Goal: Information Seeking & Learning: Learn about a topic

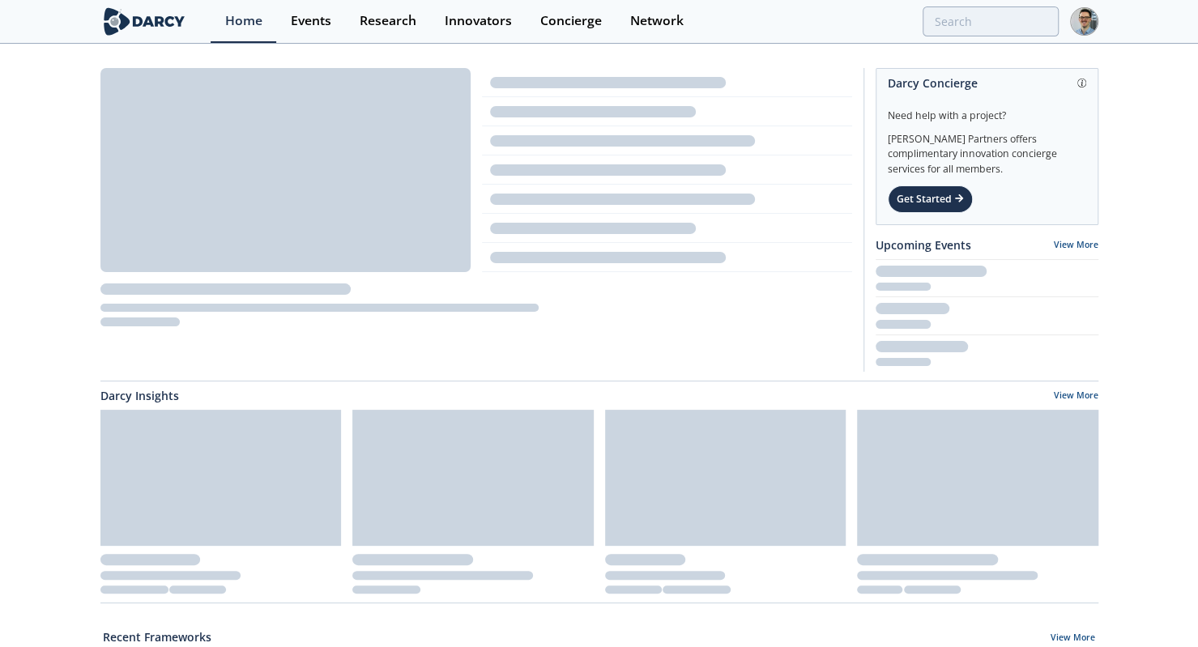
click at [330, 24] on div "Events" at bounding box center [311, 21] width 40 height 13
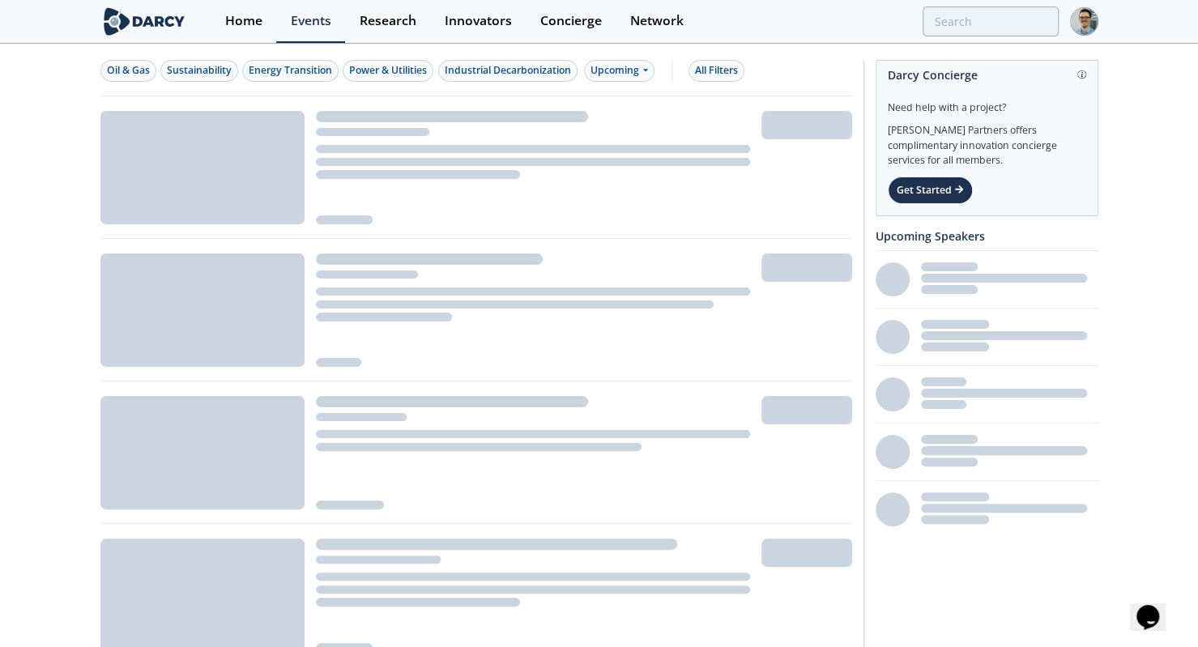
click at [395, 74] on div "Power & Utilities" at bounding box center [388, 70] width 78 height 15
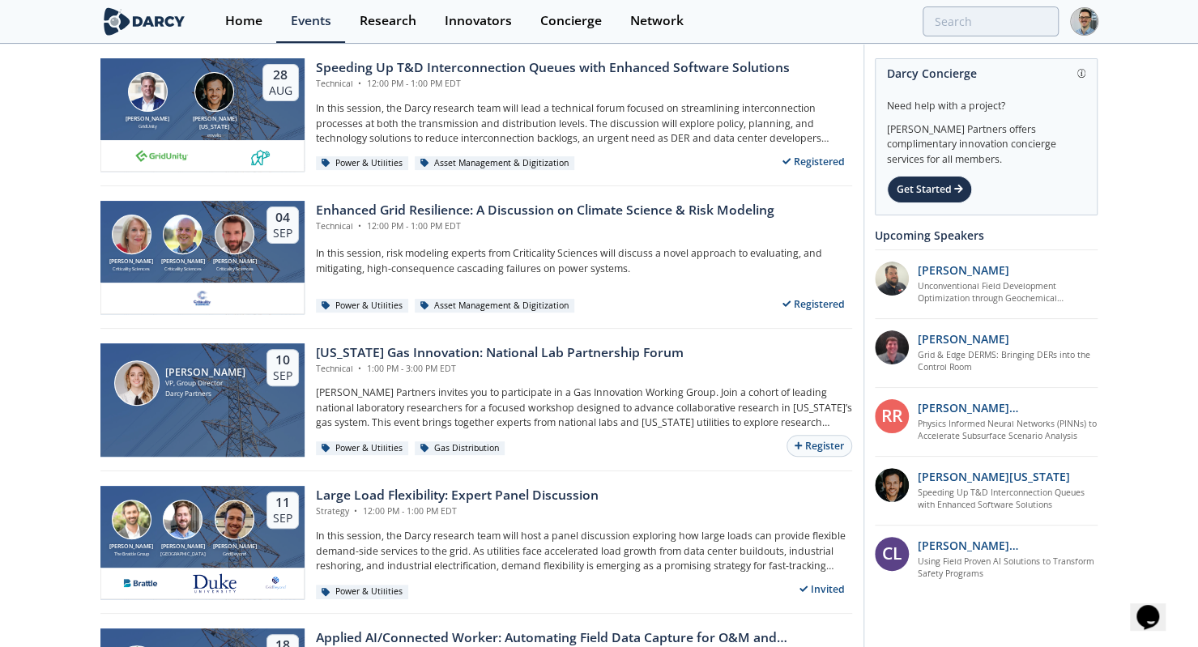
scroll to position [202, 0]
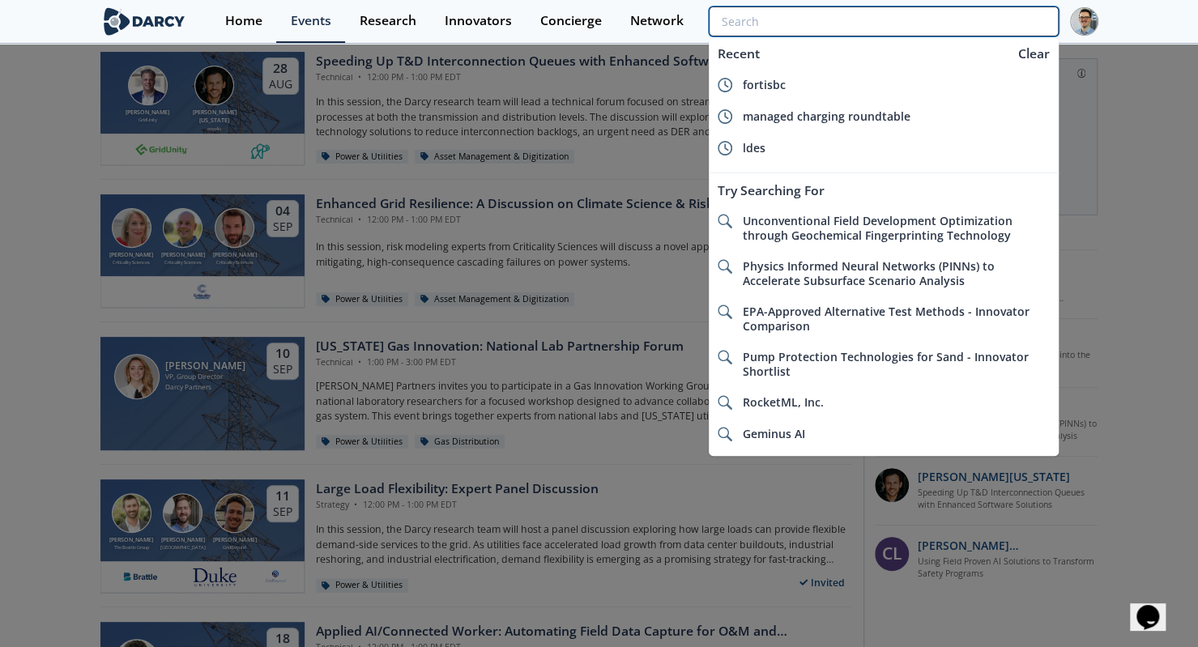
click at [959, 25] on input "search" at bounding box center [883, 21] width 349 height 30
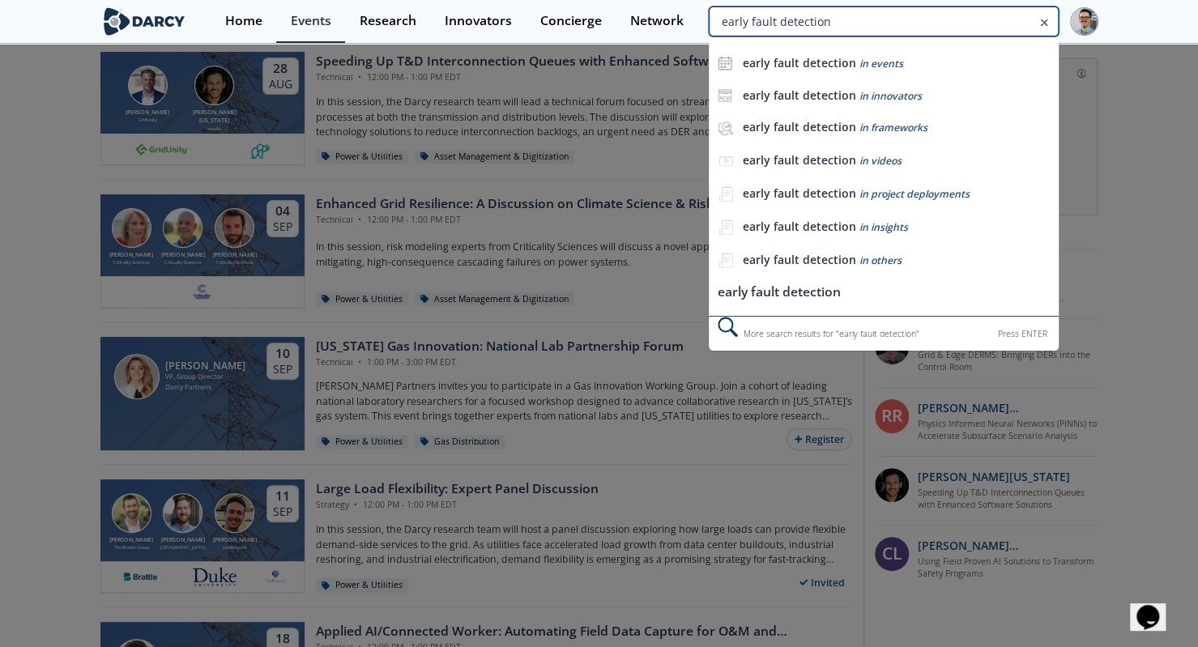
type input "early fault detection"
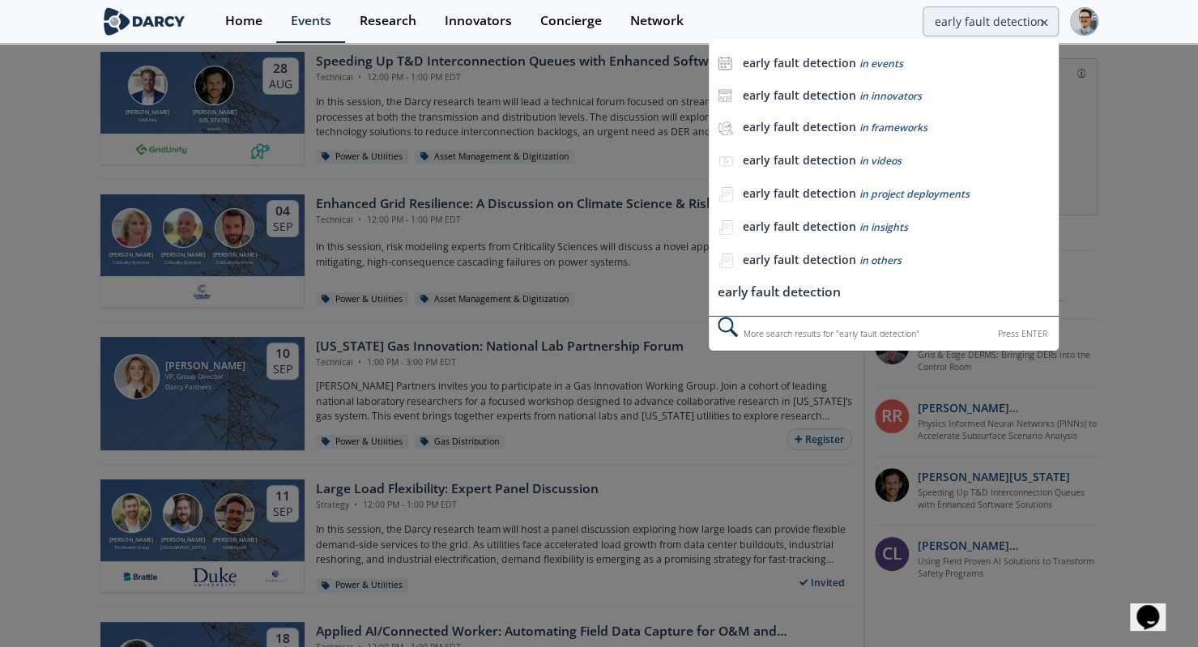
scroll to position [0, 0]
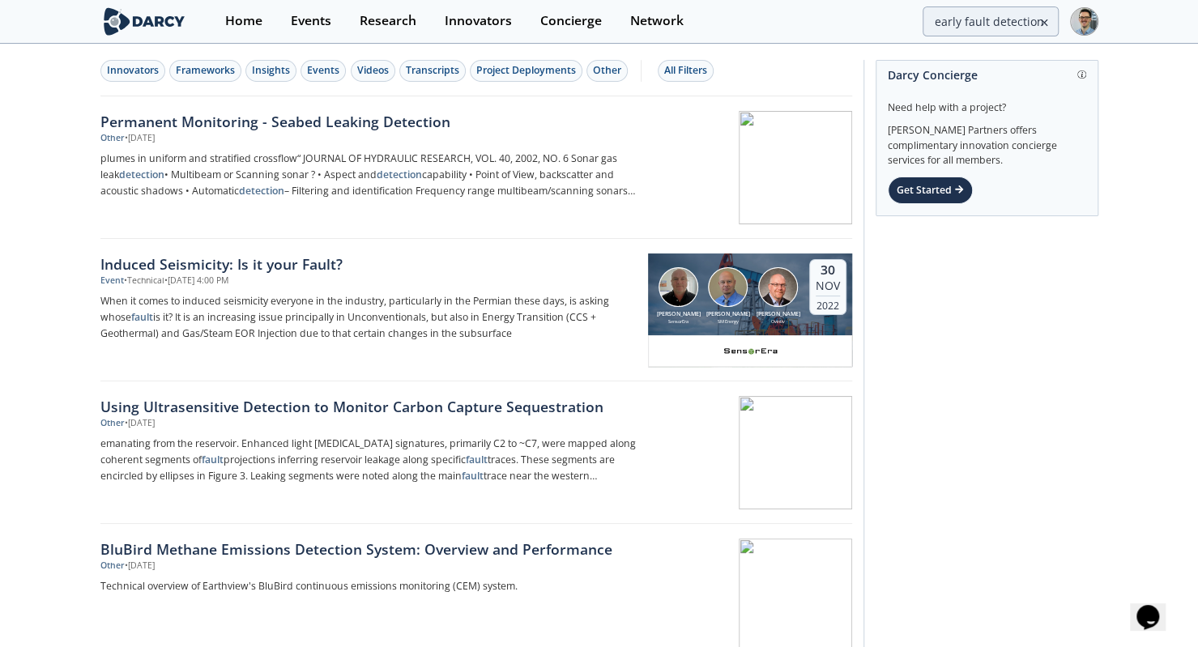
click at [379, 23] on div "Research" at bounding box center [388, 21] width 57 height 13
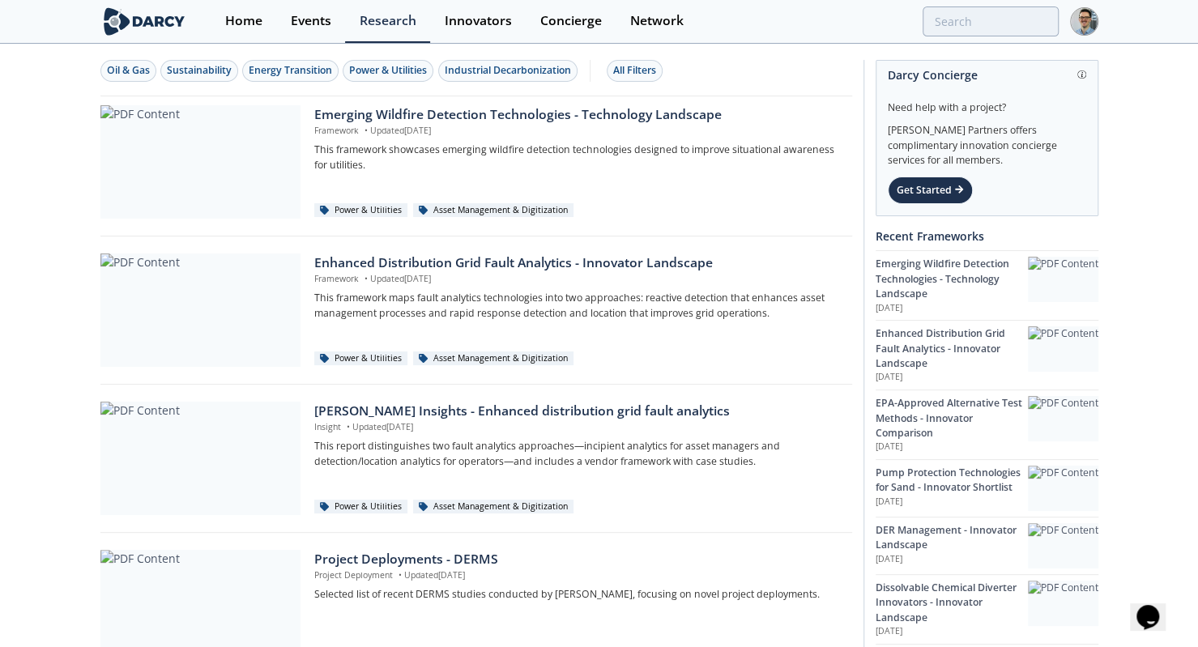
click at [491, 255] on div "Enhanced Distribution Grid Fault Analytics - Innovator Landscape" at bounding box center [577, 262] width 526 height 19
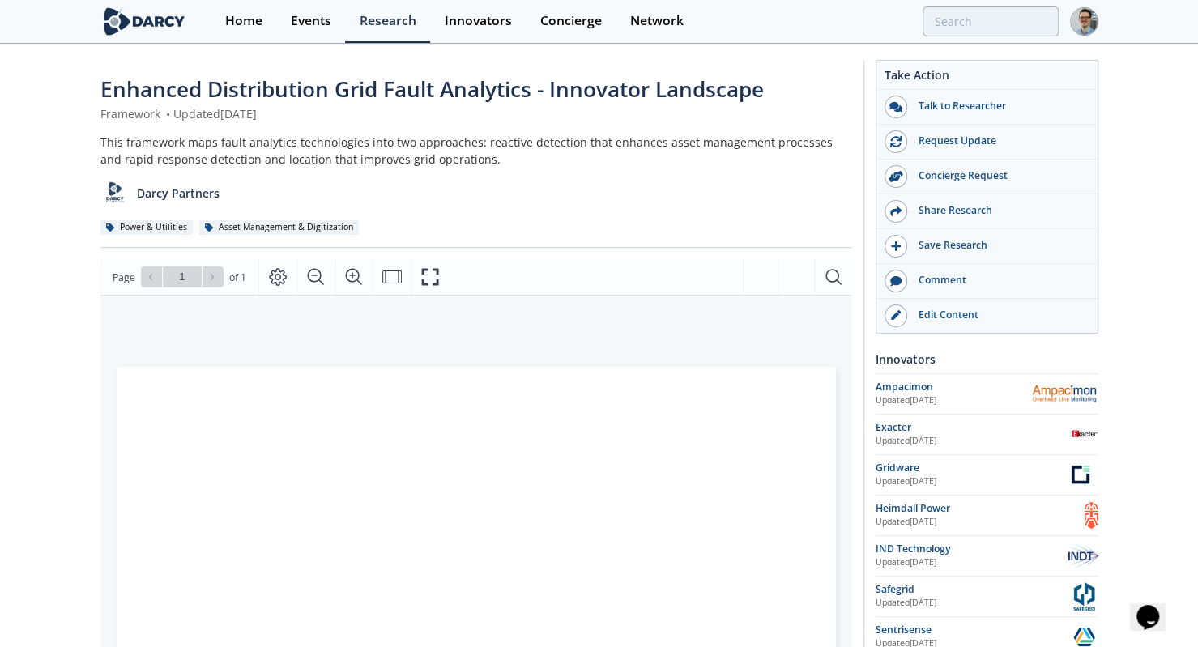
scroll to position [74, 0]
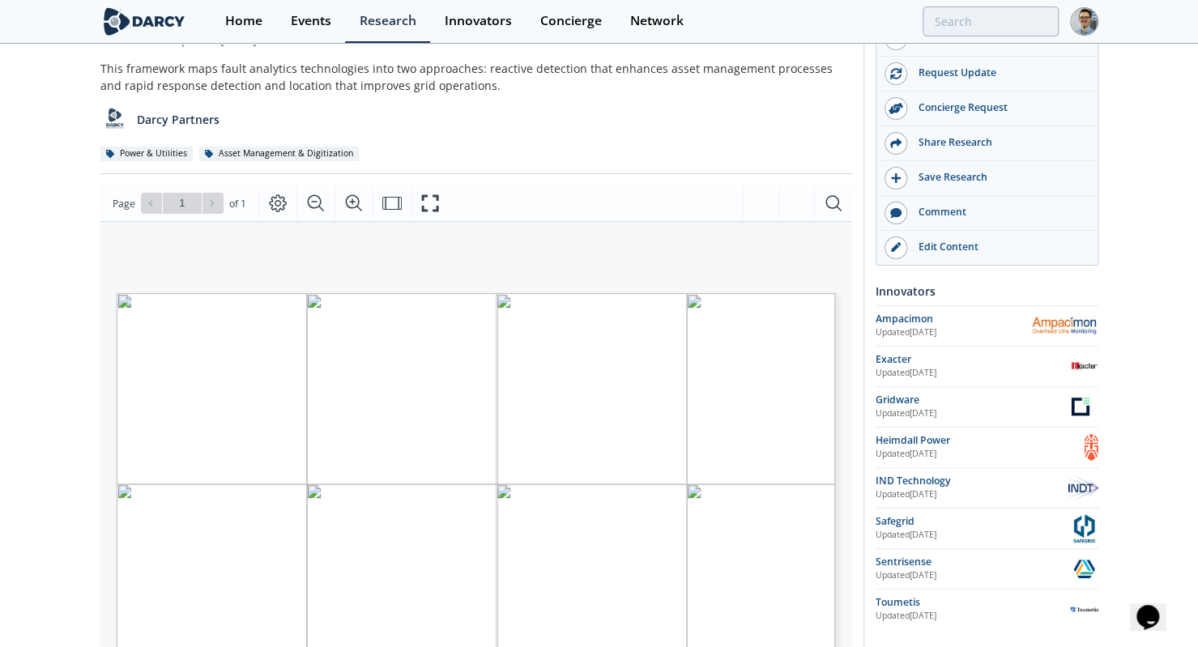
click at [1121, 240] on div "Enhanced Distribution Grid Fault Analytics - Innovator Landscape Framework • Up…" at bounding box center [599, 550] width 1198 height 1156
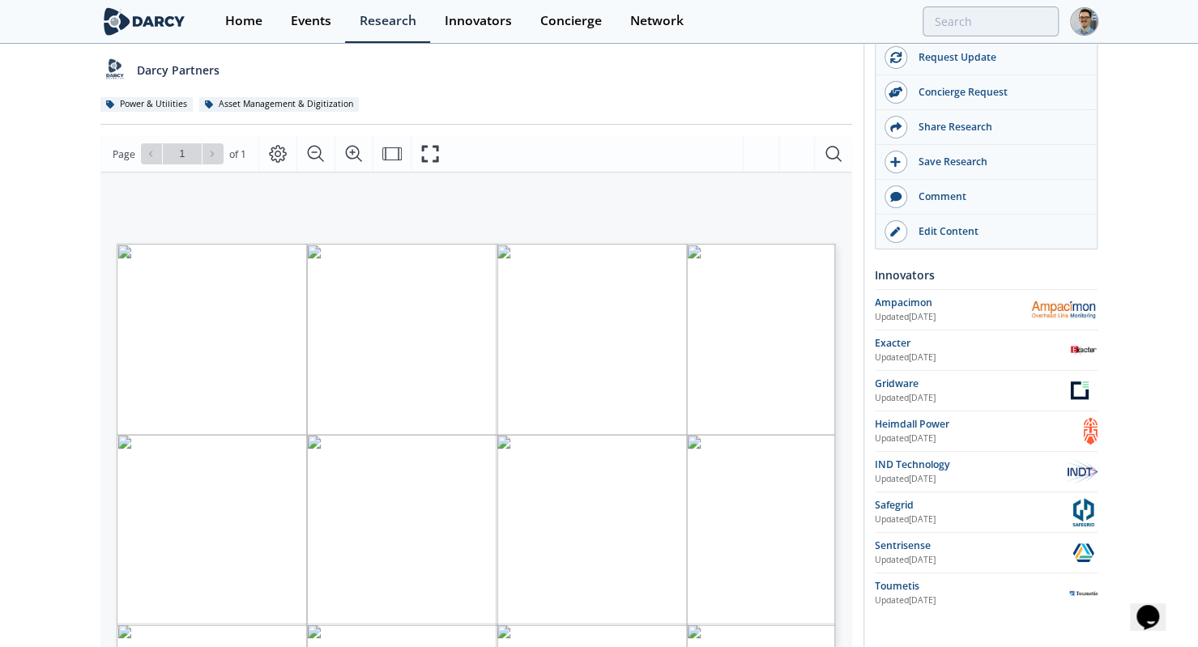
scroll to position [160, 0]
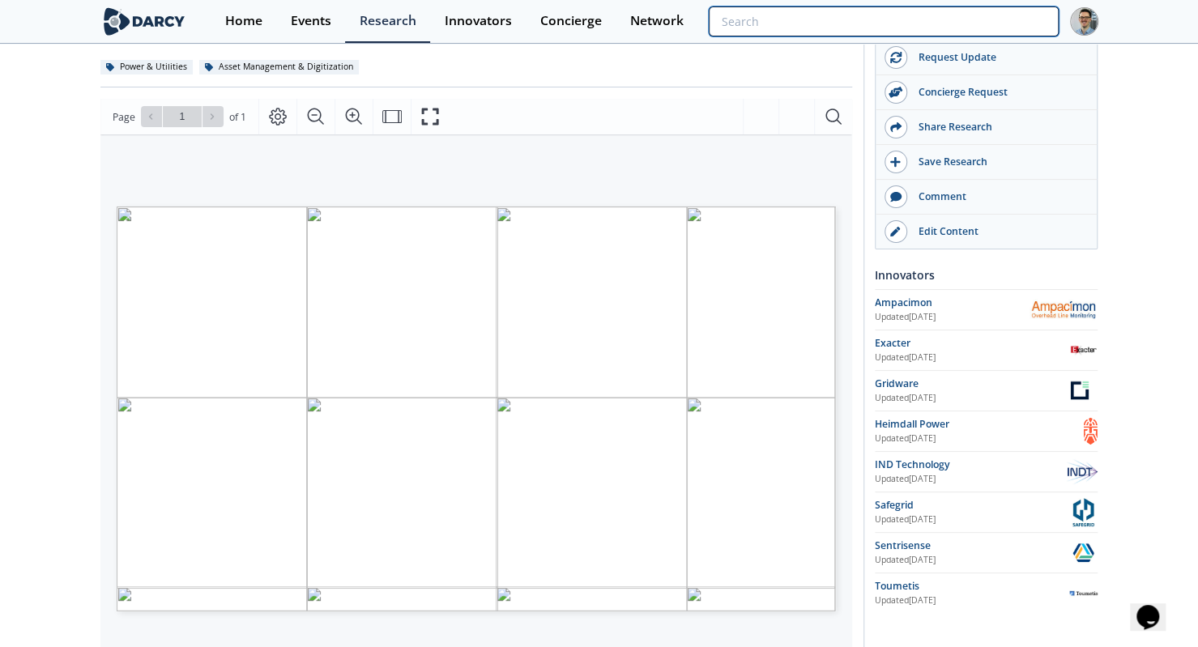
click at [948, 17] on input "search" at bounding box center [883, 21] width 349 height 30
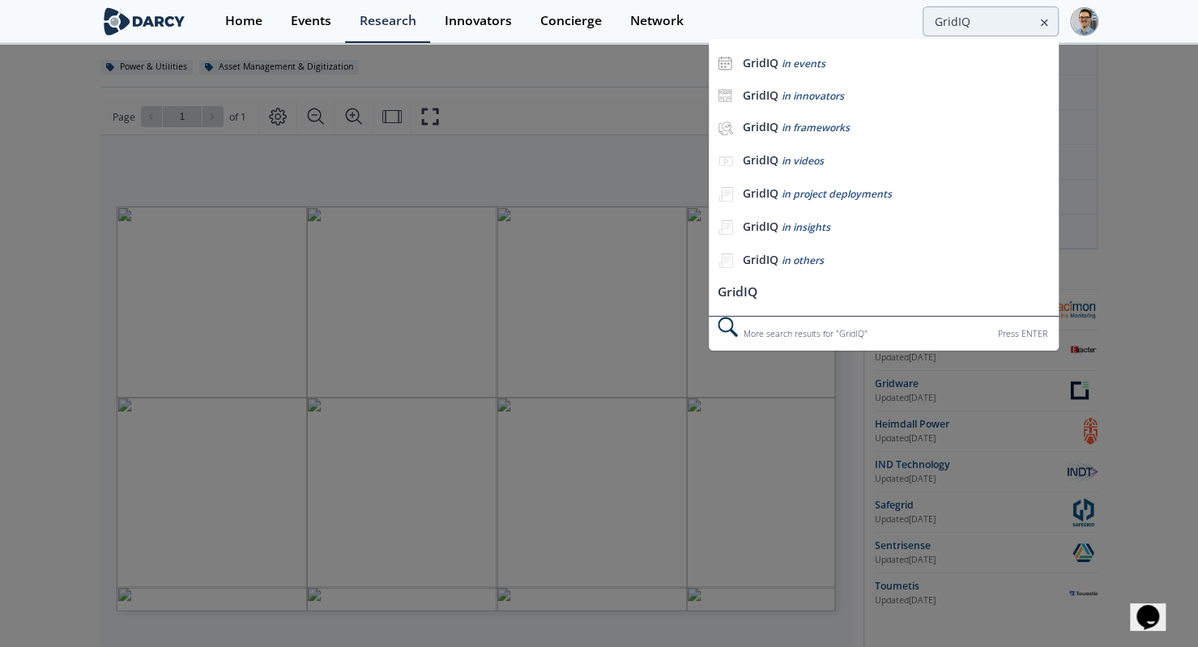
scroll to position [0, 0]
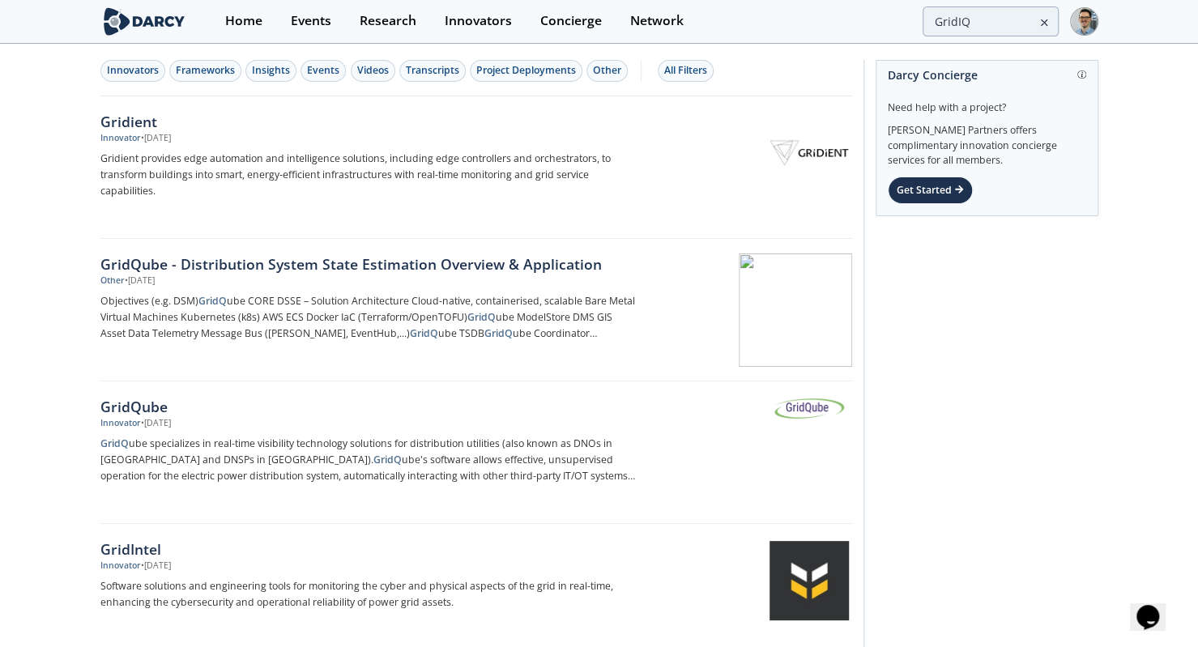
click at [125, 77] on div "Innovators" at bounding box center [133, 70] width 52 height 15
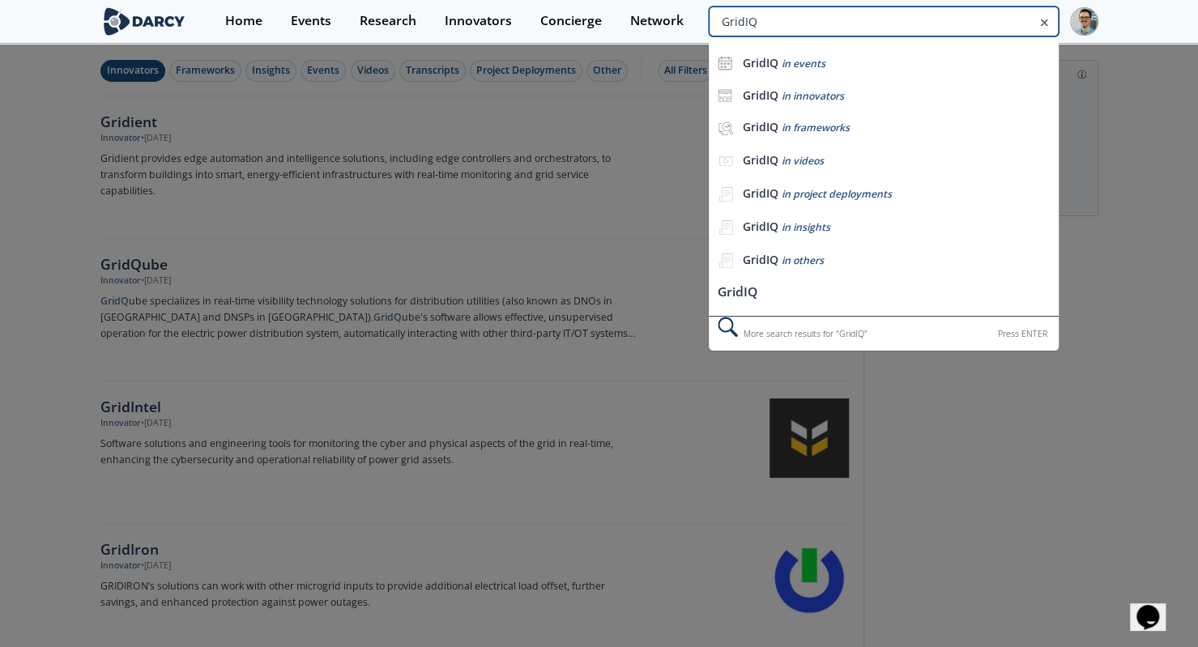
click at [965, 9] on input "GridIQ" at bounding box center [883, 21] width 349 height 30
type input "utilidata"
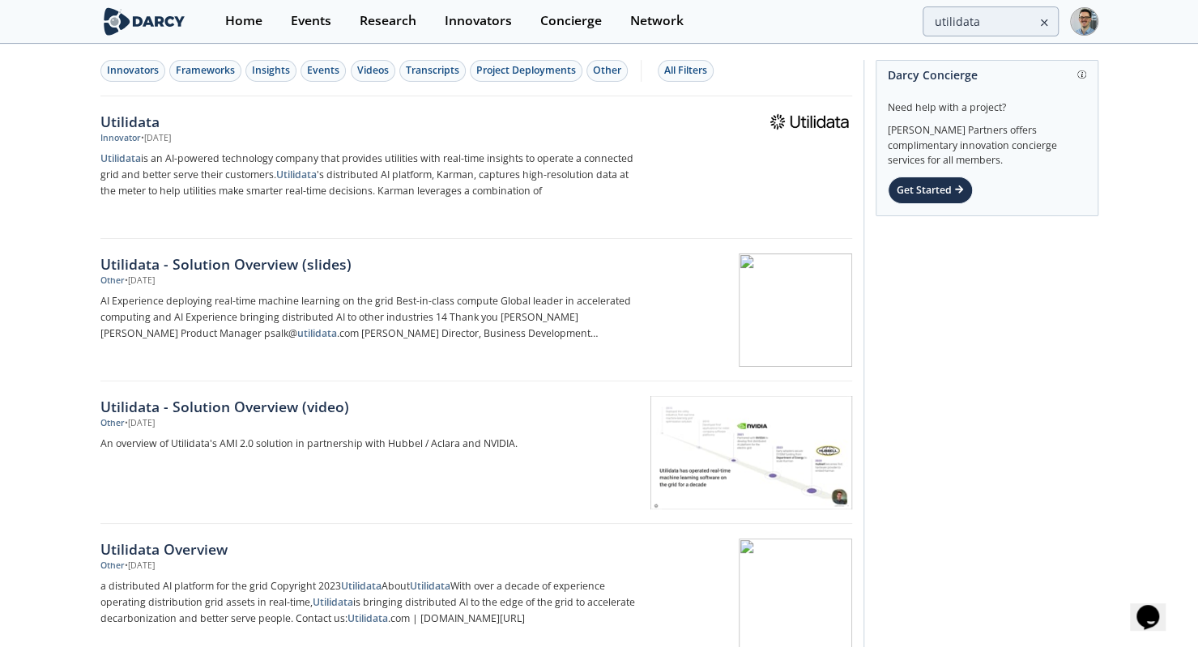
click at [442, 156] on p "Utilidata is an AI-powered technology company that provides utilities with real…" at bounding box center [368, 175] width 536 height 49
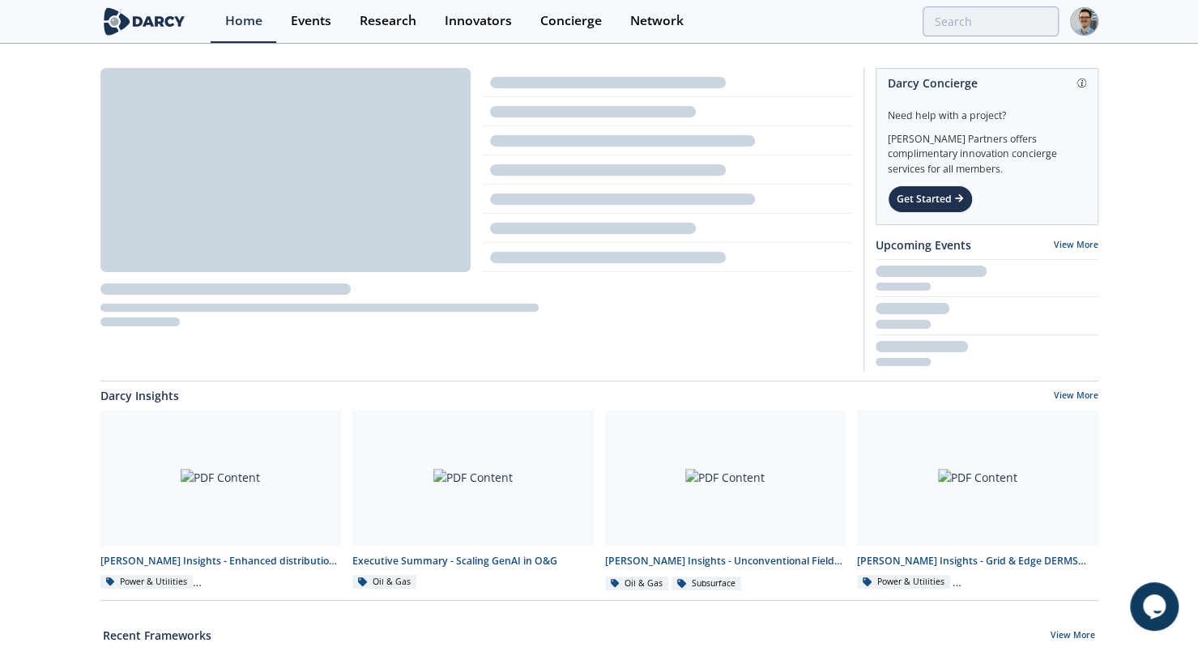
drag, startPoint x: 323, startPoint y: 15, endPoint x: 366, endPoint y: 40, distance: 49.7
click at [323, 15] on div "Events" at bounding box center [311, 21] width 40 height 13
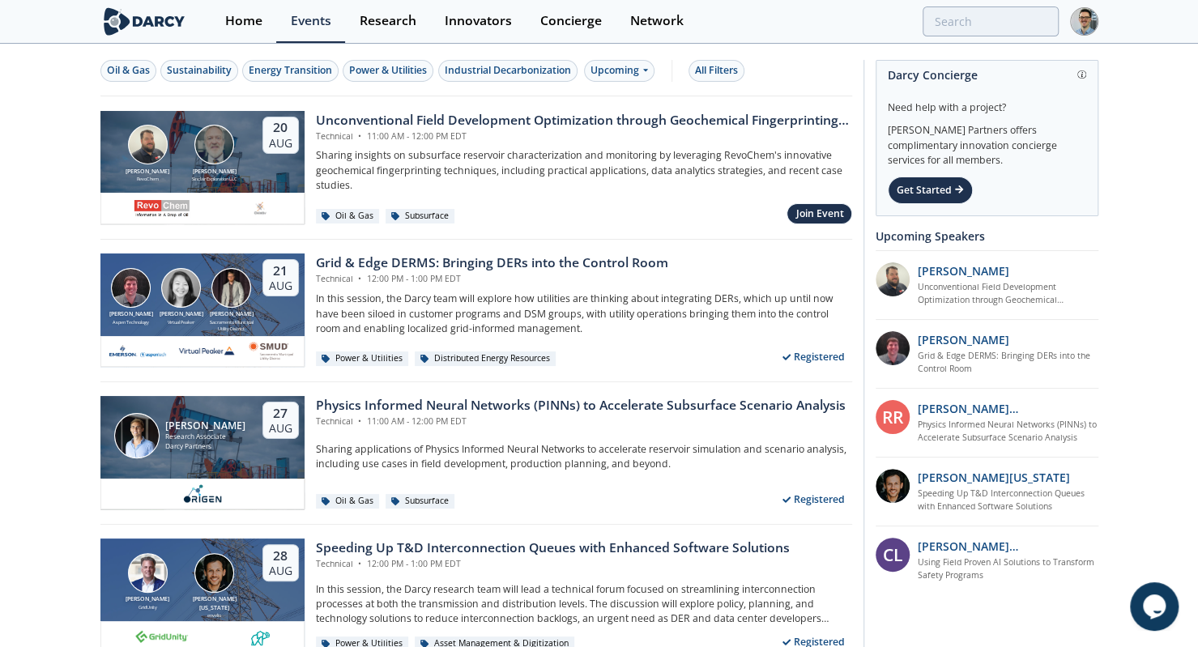
click at [805, 216] on div "Join Event" at bounding box center [820, 213] width 48 height 15
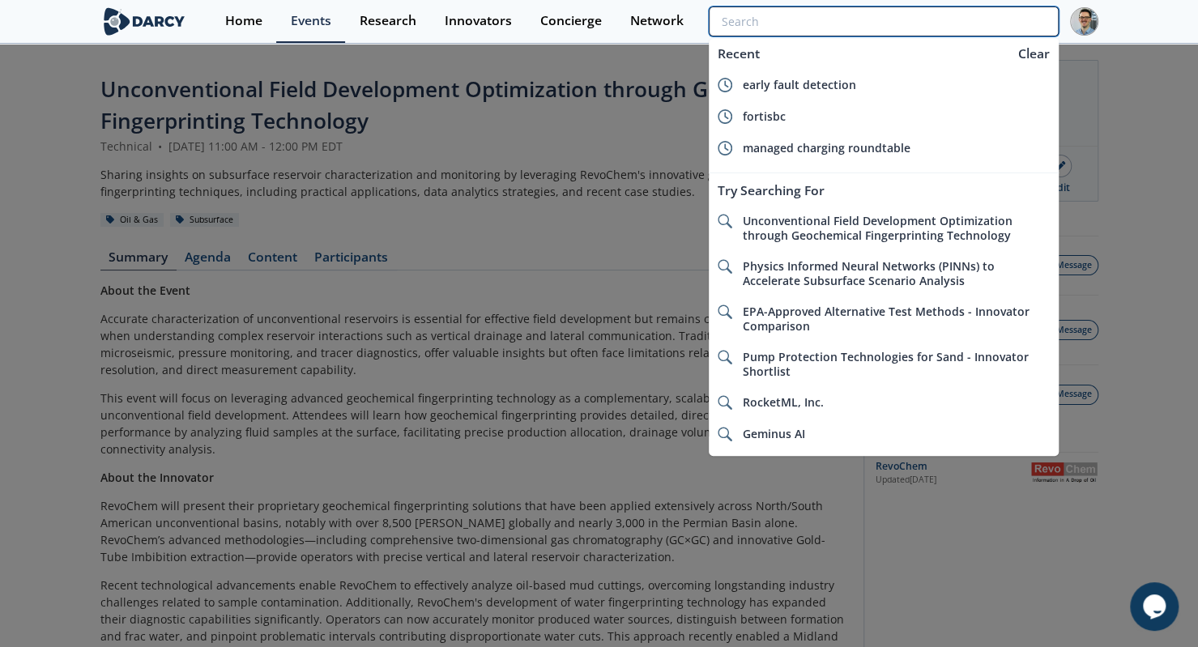
click at [965, 28] on input "search" at bounding box center [883, 21] width 349 height 30
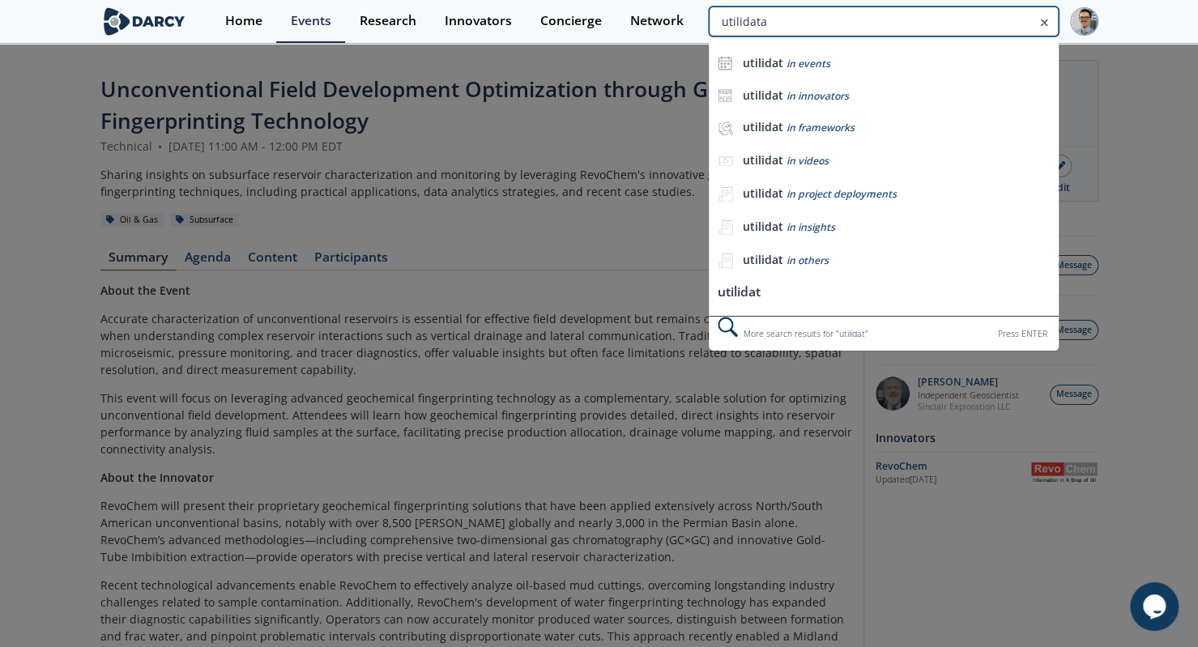
type input "utilidata"
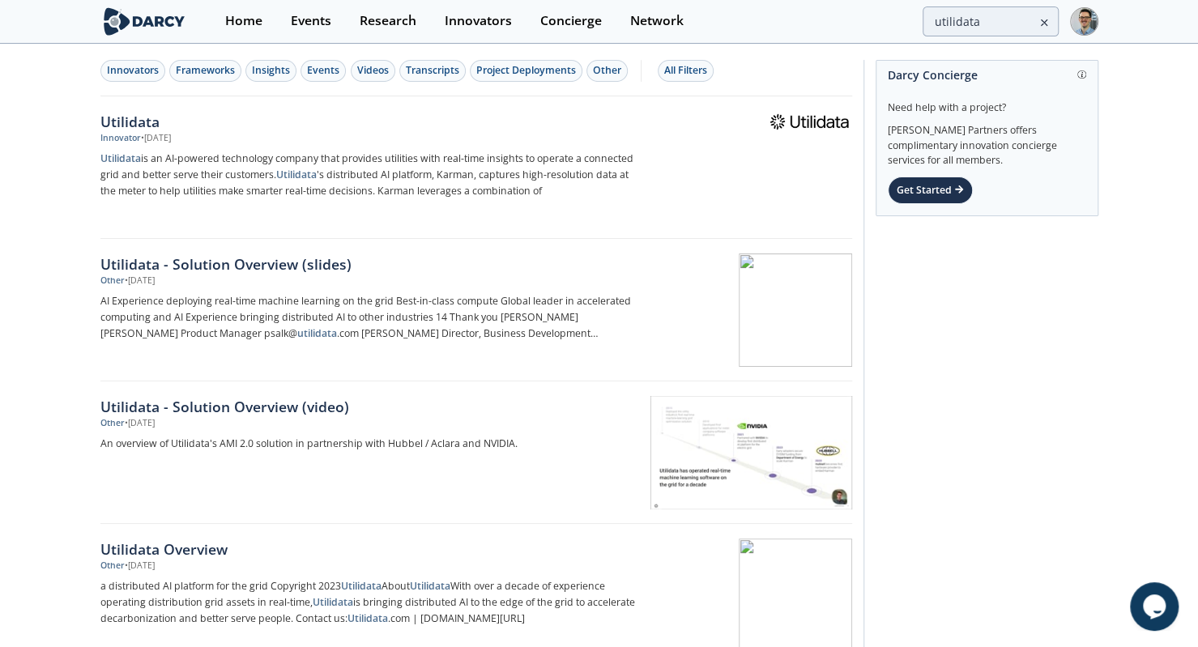
click at [173, 121] on div "Utilidata" at bounding box center [368, 121] width 536 height 21
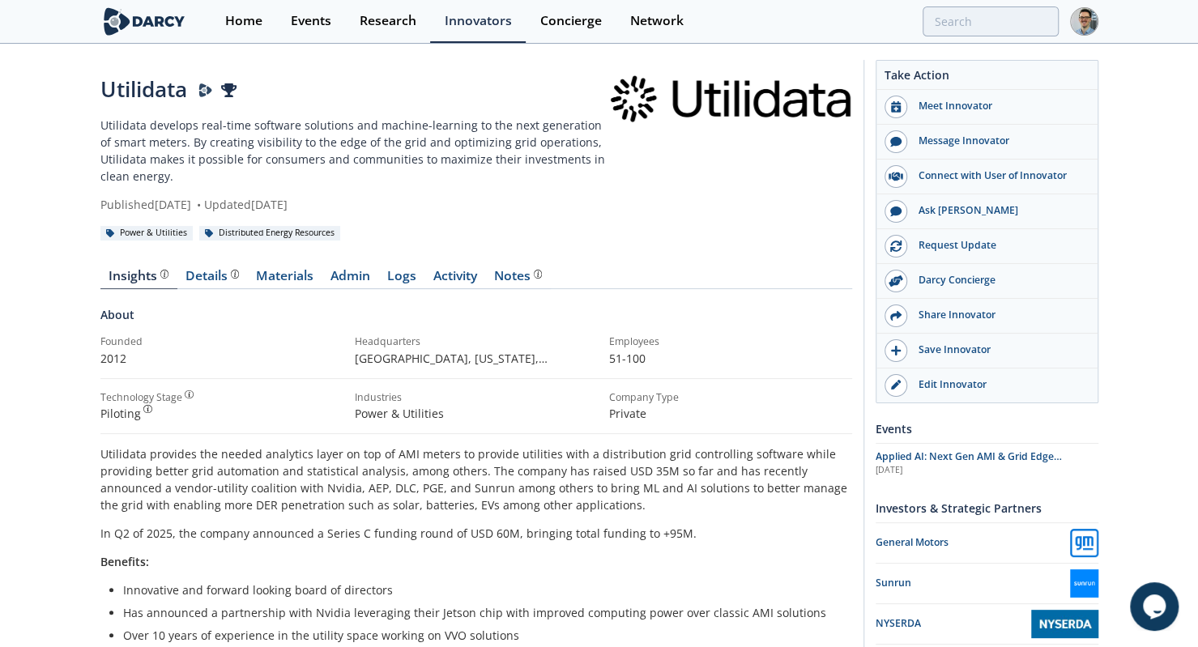
click at [298, 275] on link "Materials" at bounding box center [285, 279] width 74 height 19
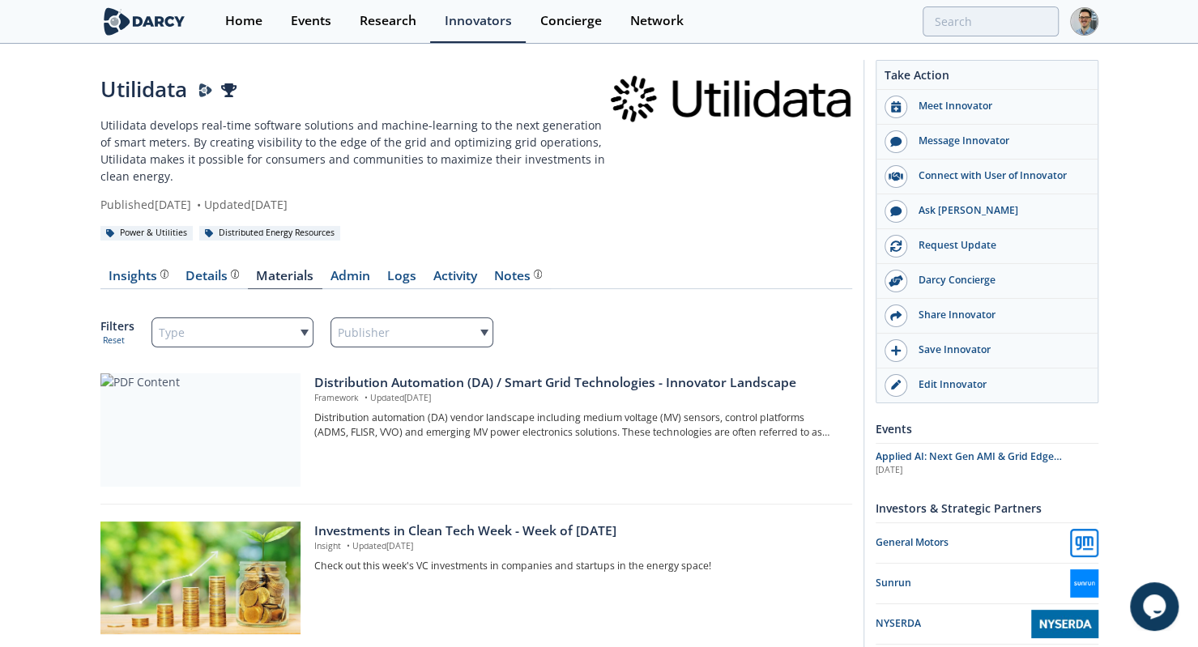
click at [139, 437] on div at bounding box center [200, 429] width 200 height 113
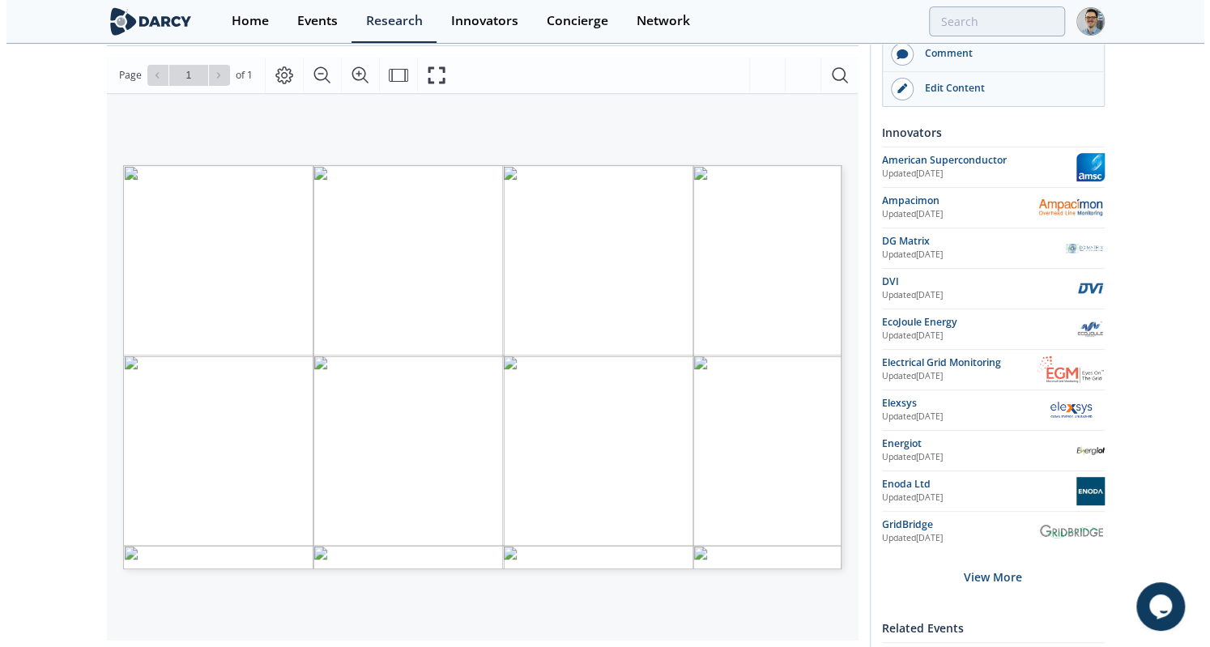
scroll to position [236, 0]
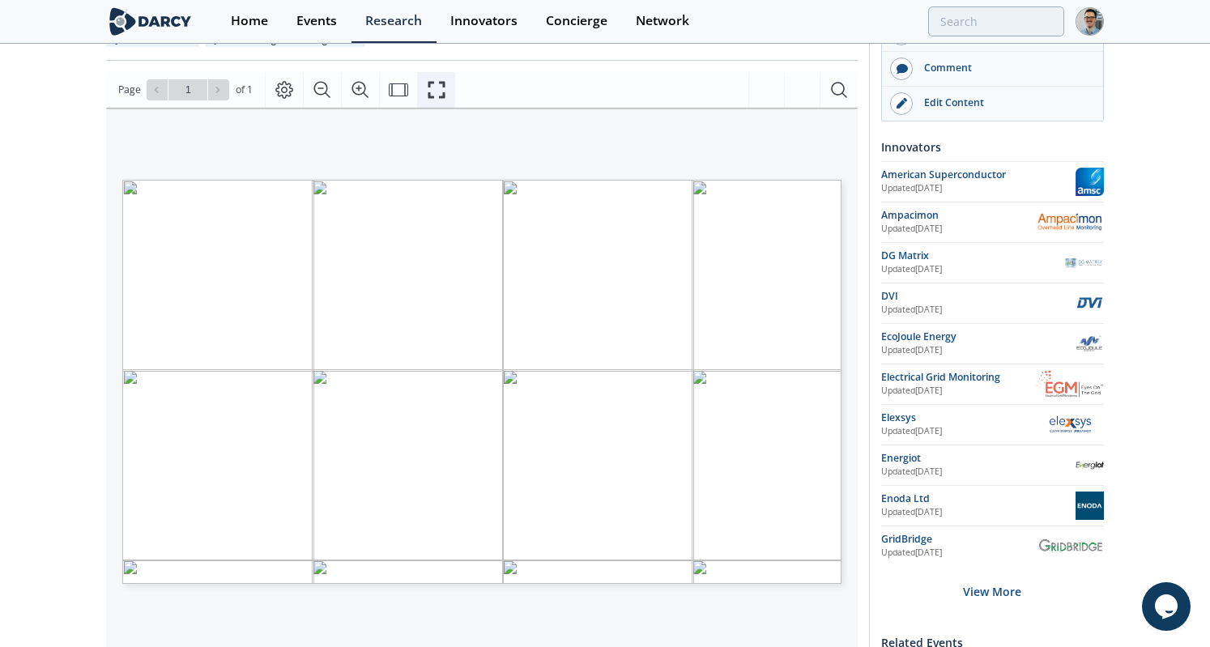
click at [427, 90] on icon "Fullscreen" at bounding box center [436, 89] width 19 height 19
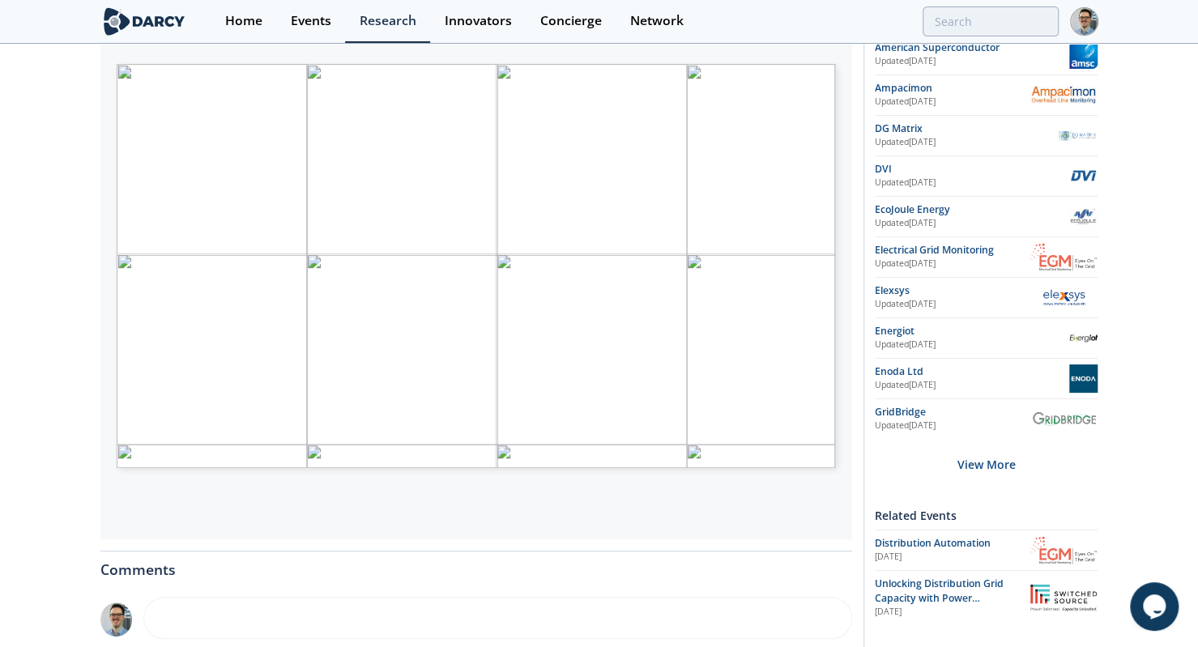
scroll to position [353, 0]
click at [954, 457] on div "View More" at bounding box center [986, 464] width 223 height 51
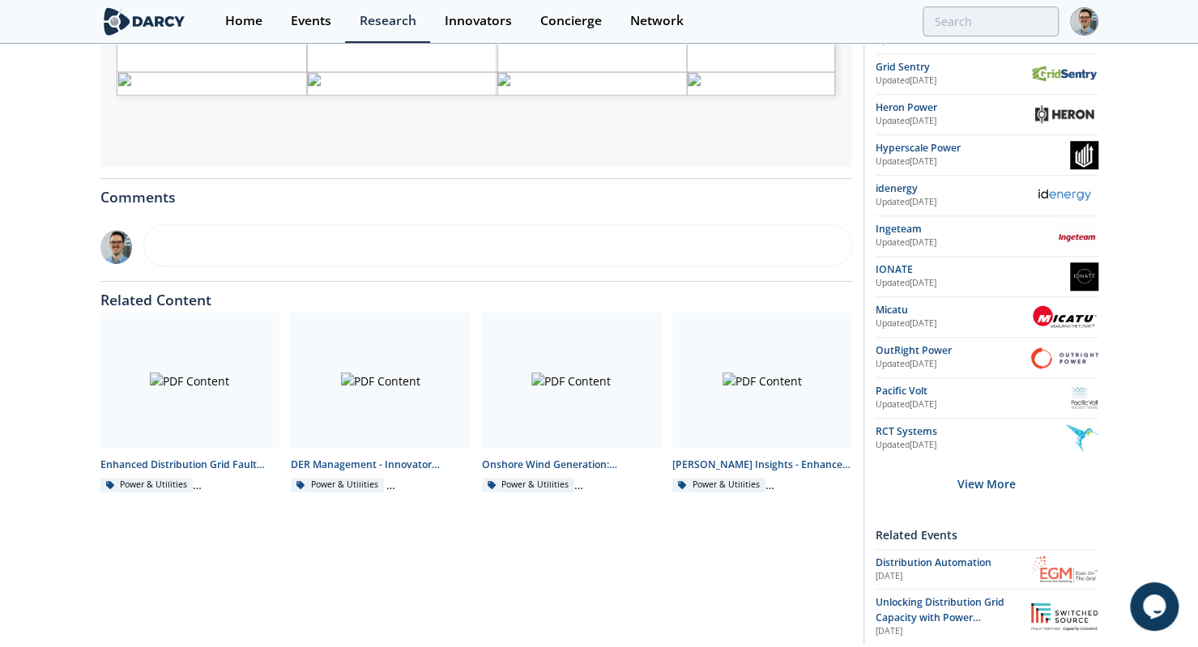
scroll to position [773, 0]
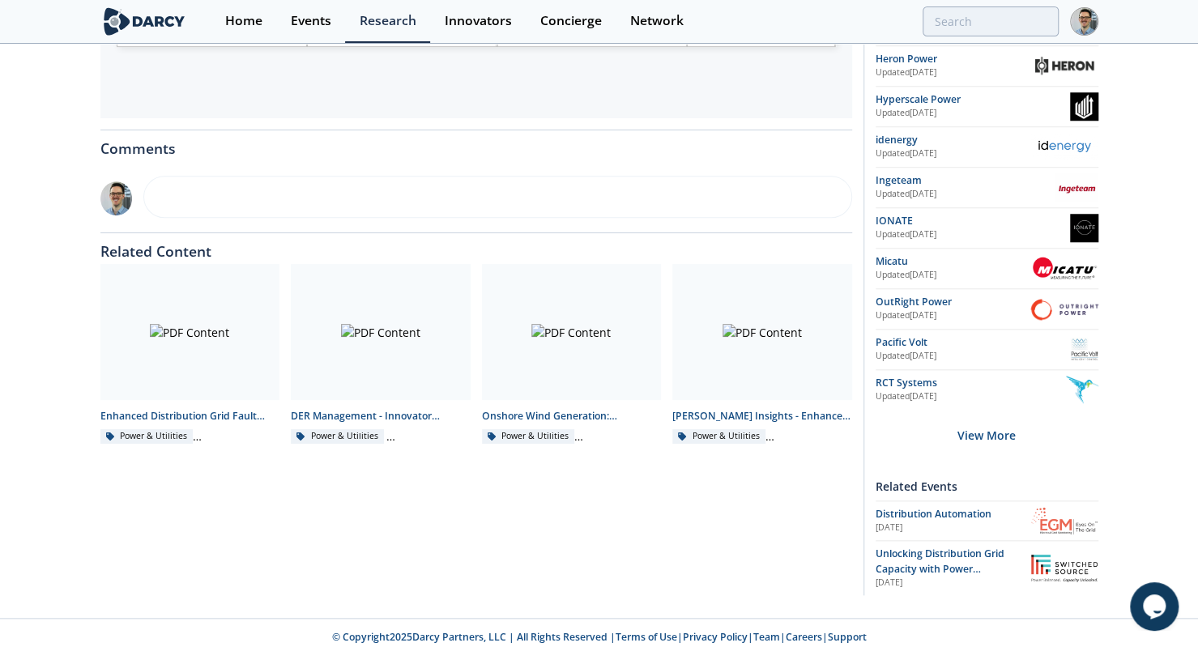
click at [981, 425] on div "View More" at bounding box center [986, 435] width 223 height 51
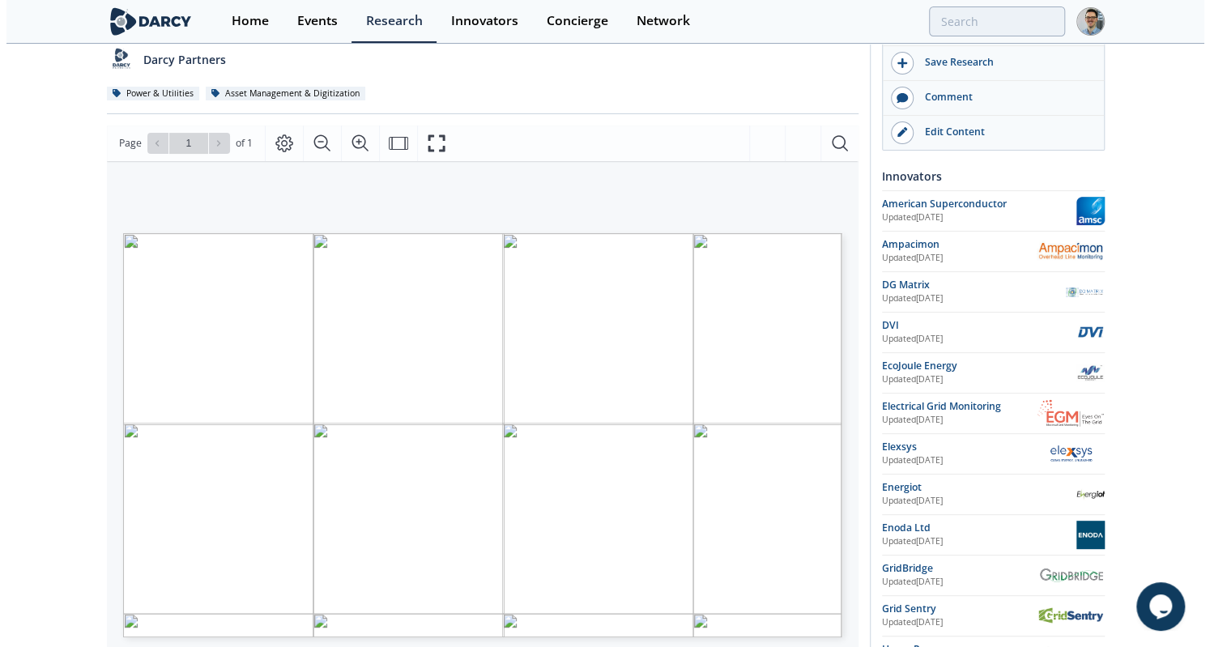
scroll to position [182, 0]
click at [418, 131] on button "Fullscreen" at bounding box center [436, 144] width 38 height 36
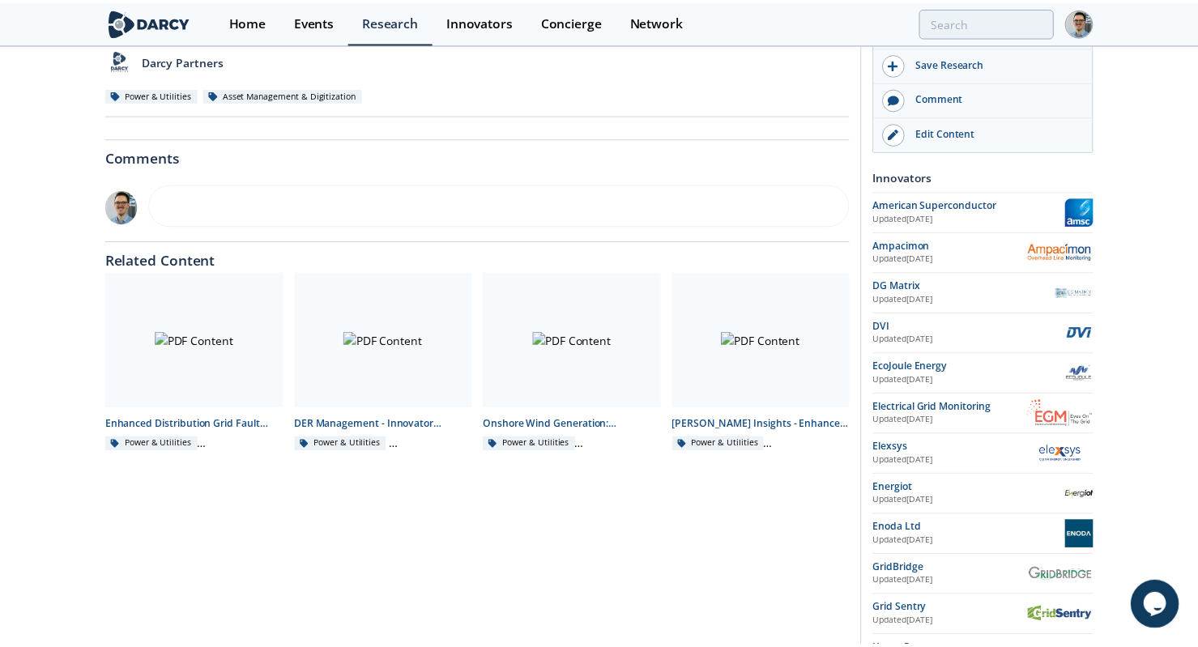
scroll to position [0, 0]
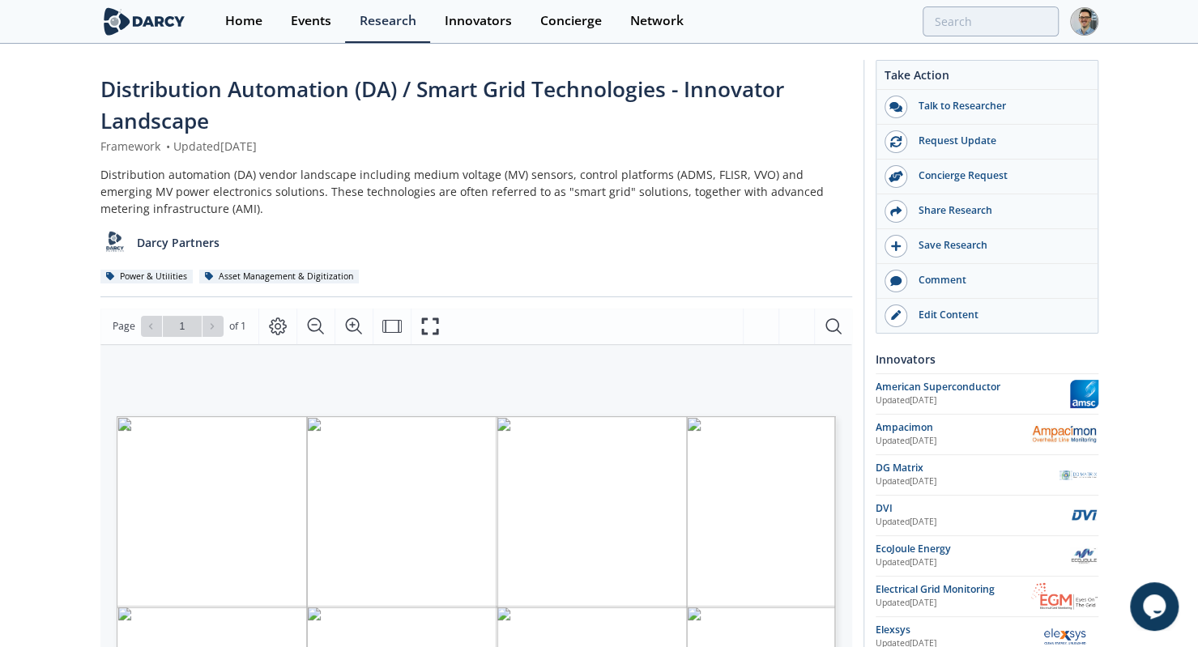
click at [343, 19] on link "Events" at bounding box center [310, 21] width 69 height 43
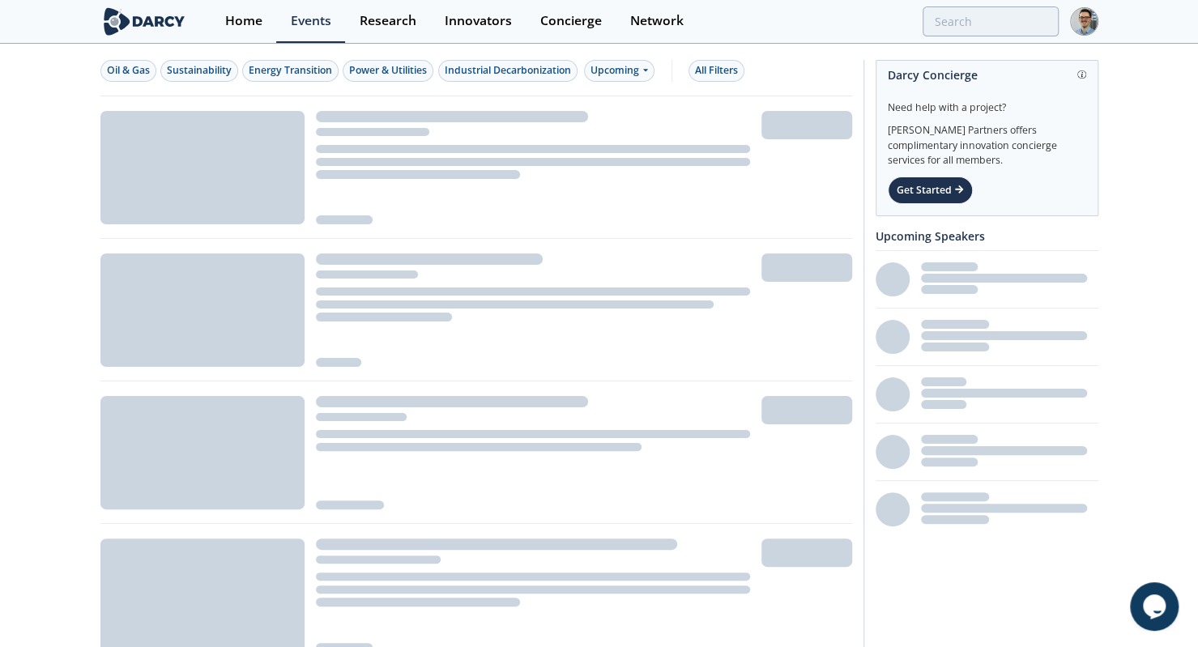
click at [369, 20] on div "Research" at bounding box center [388, 21] width 57 height 13
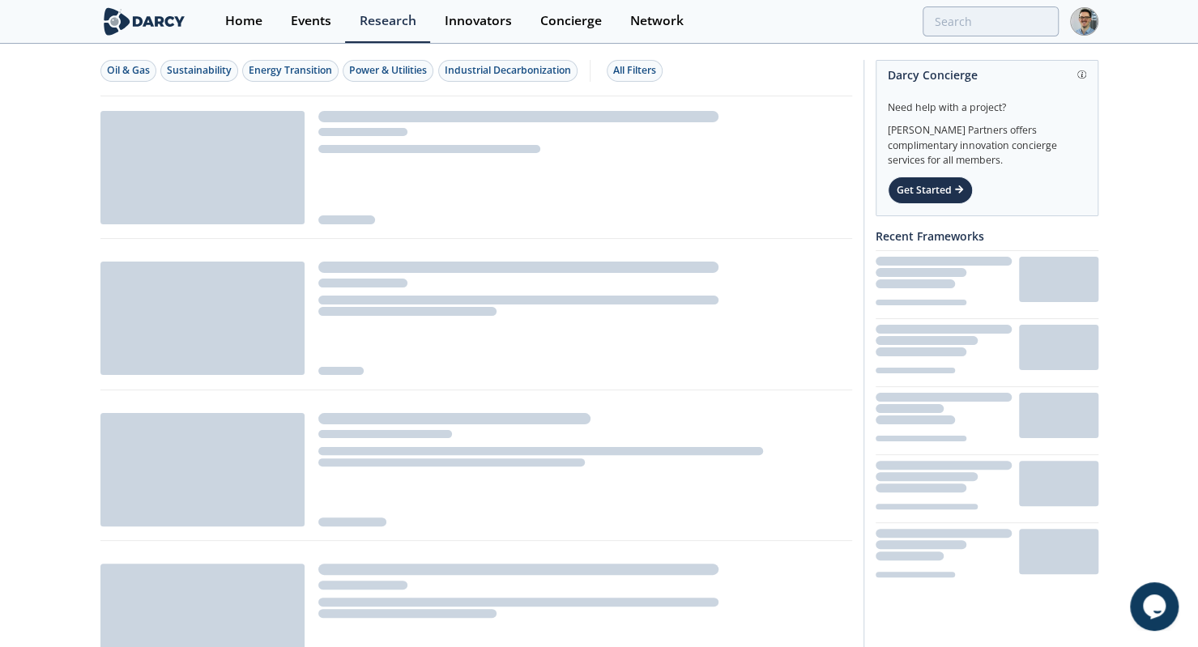
click at [376, 71] on div "Power & Utilities" at bounding box center [388, 70] width 78 height 15
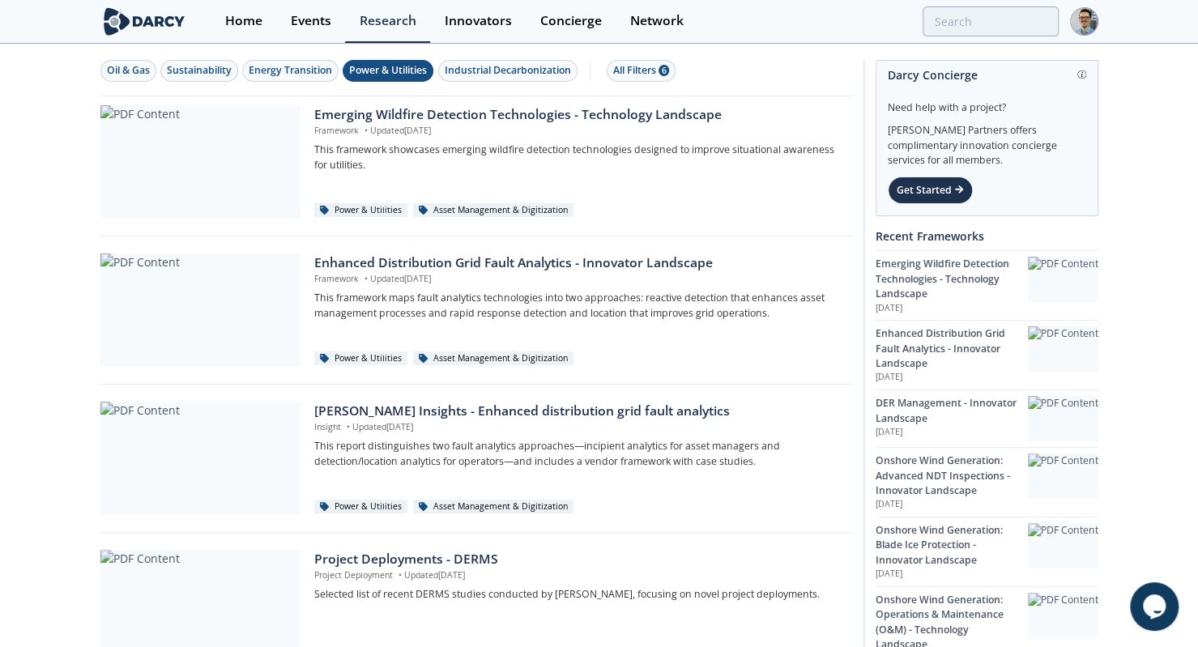
click at [149, 169] on div at bounding box center [200, 161] width 200 height 113
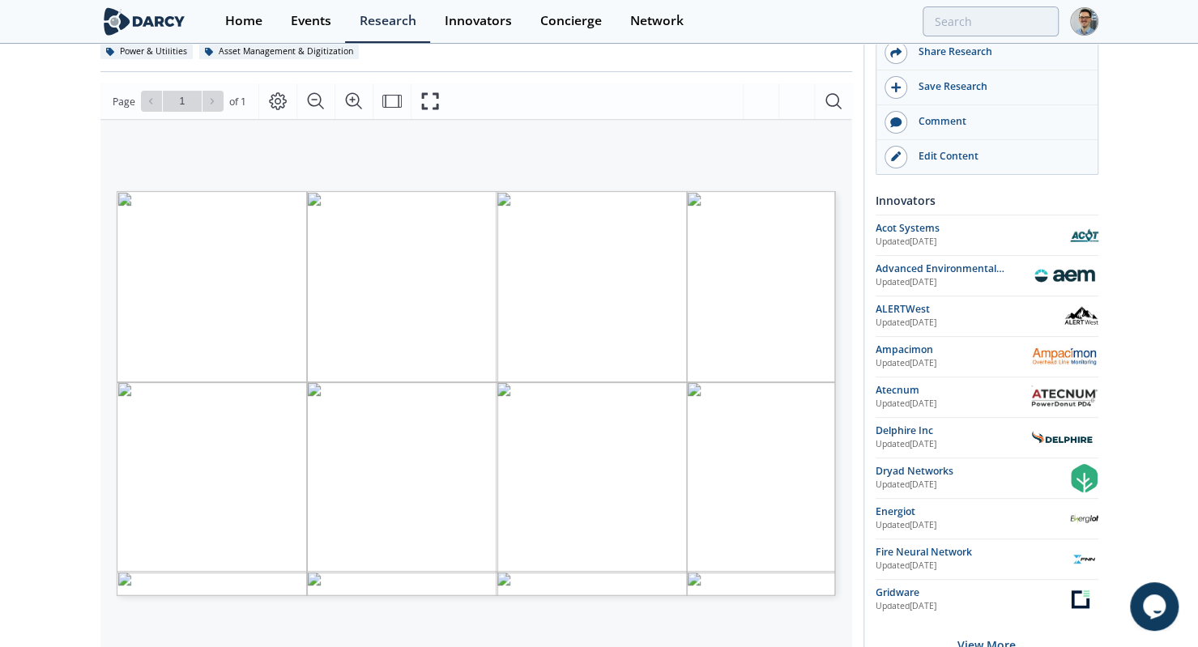
scroll to position [158, 0]
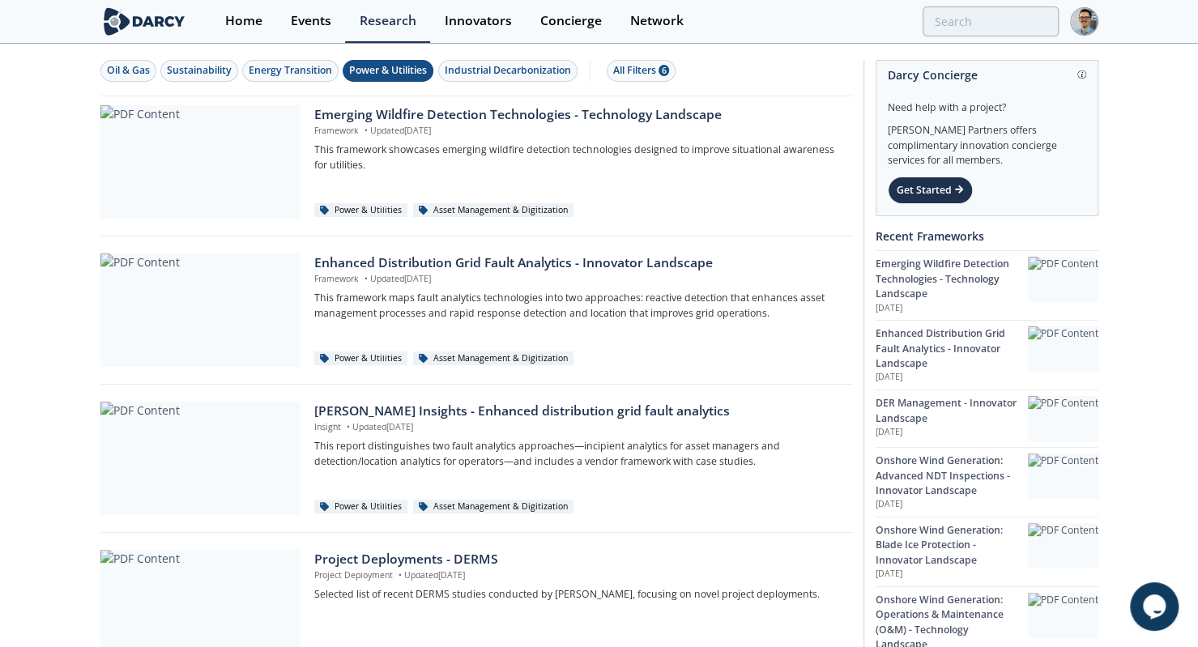
click at [589, 474] on div "Darcy Insights - Enhanced distribution grid fault analytics Insight • Updated A…" at bounding box center [577, 450] width 526 height 96
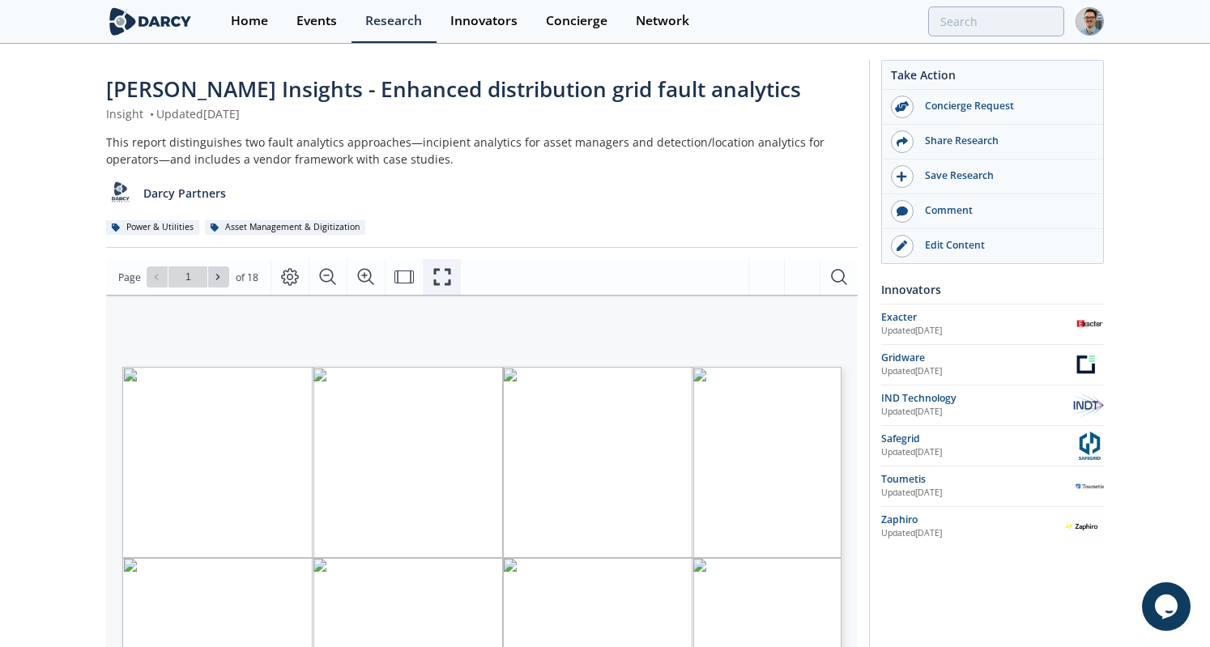
click at [428, 279] on button "Fullscreen" at bounding box center [442, 277] width 38 height 36
type input "fire"
click at [444, 272] on icon "Fullscreen" at bounding box center [441, 276] width 19 height 19
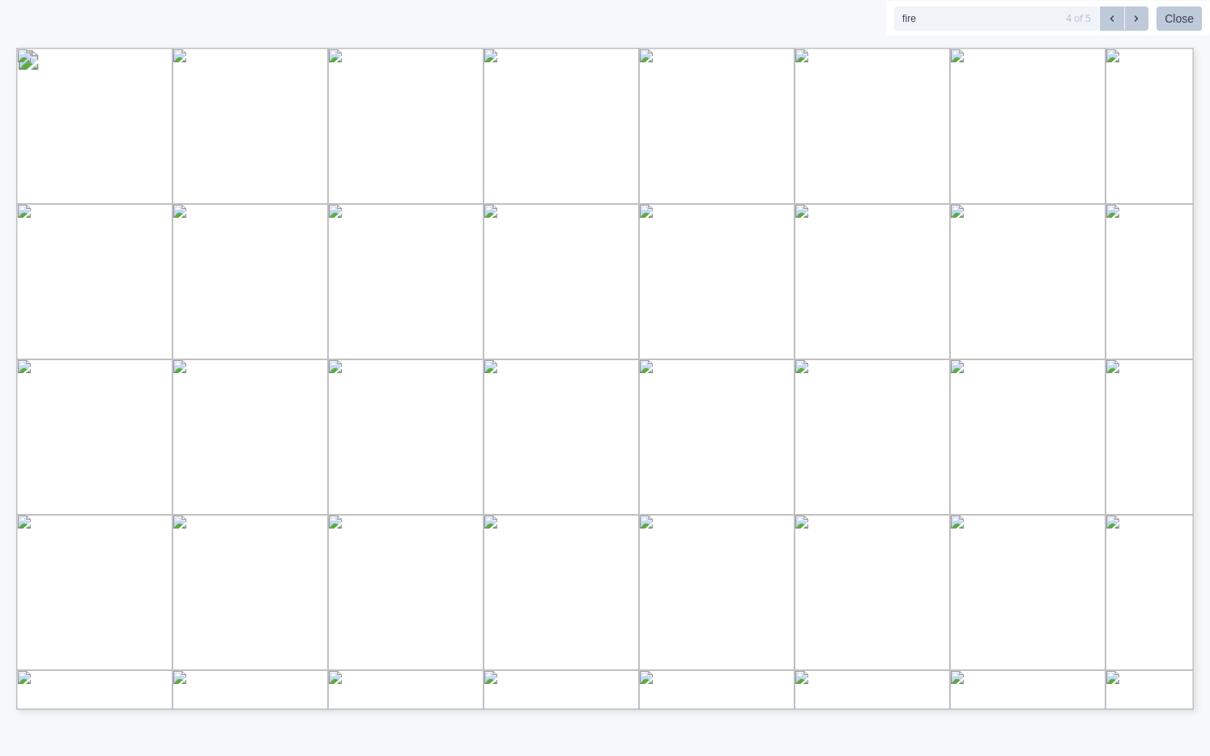
drag, startPoint x: 270, startPoint y: 356, endPoint x: 520, endPoint y: 378, distance: 250.4
click at [21, 57] on span "Solutions to utilize existing measurements and/or introduce new ones (e.g., rad…" at bounding box center [21, 57] width 0 height 0
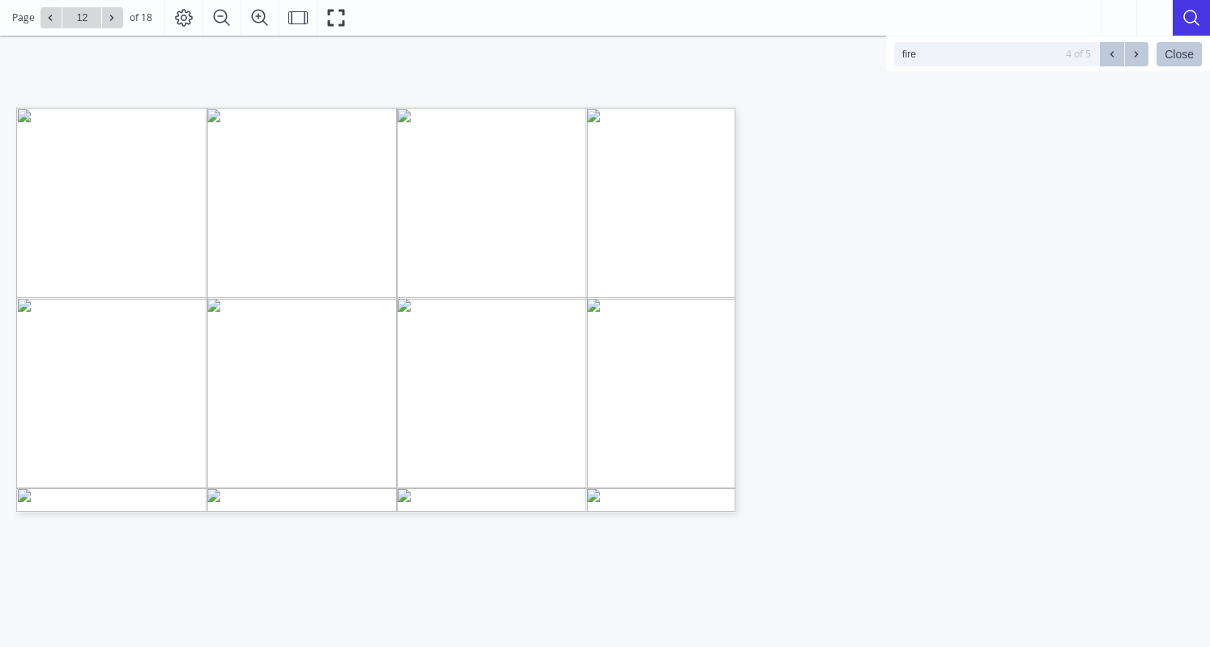
type input "11"
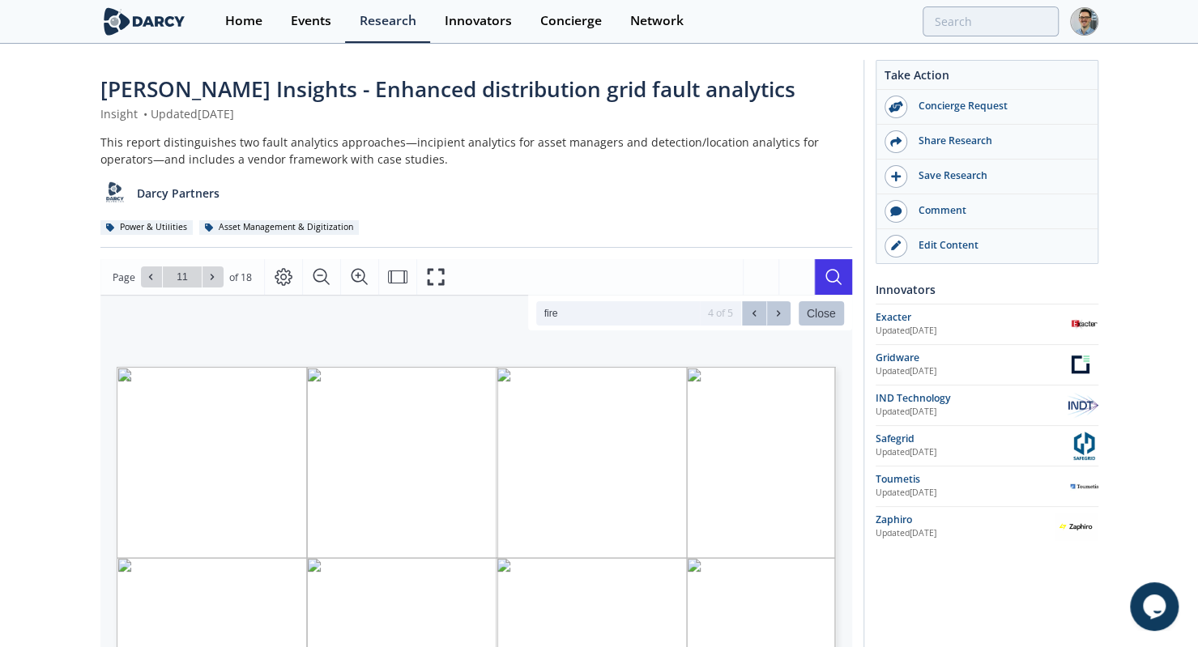
click at [90, 542] on div "Darcy Insights - Enhanced distribution grid fault analytics Insight • Updated A…" at bounding box center [599, 623] width 1198 height 1156
click at [374, 24] on div "Research" at bounding box center [388, 21] width 57 height 13
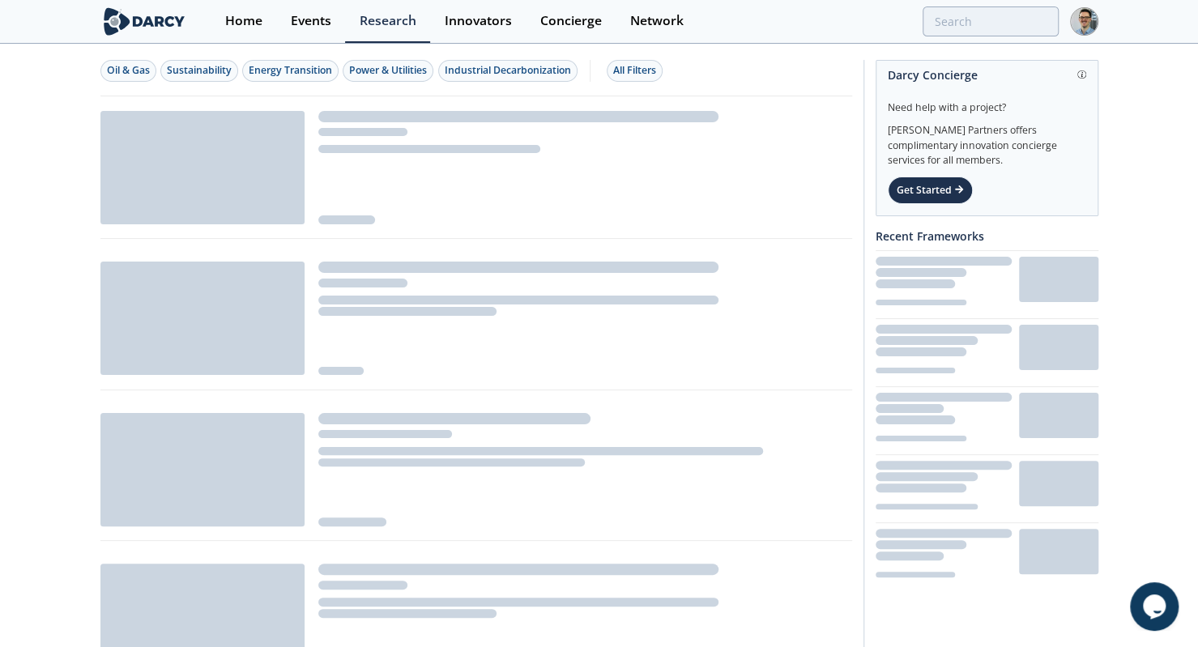
click at [385, 69] on div "Power & Utilities" at bounding box center [388, 70] width 78 height 15
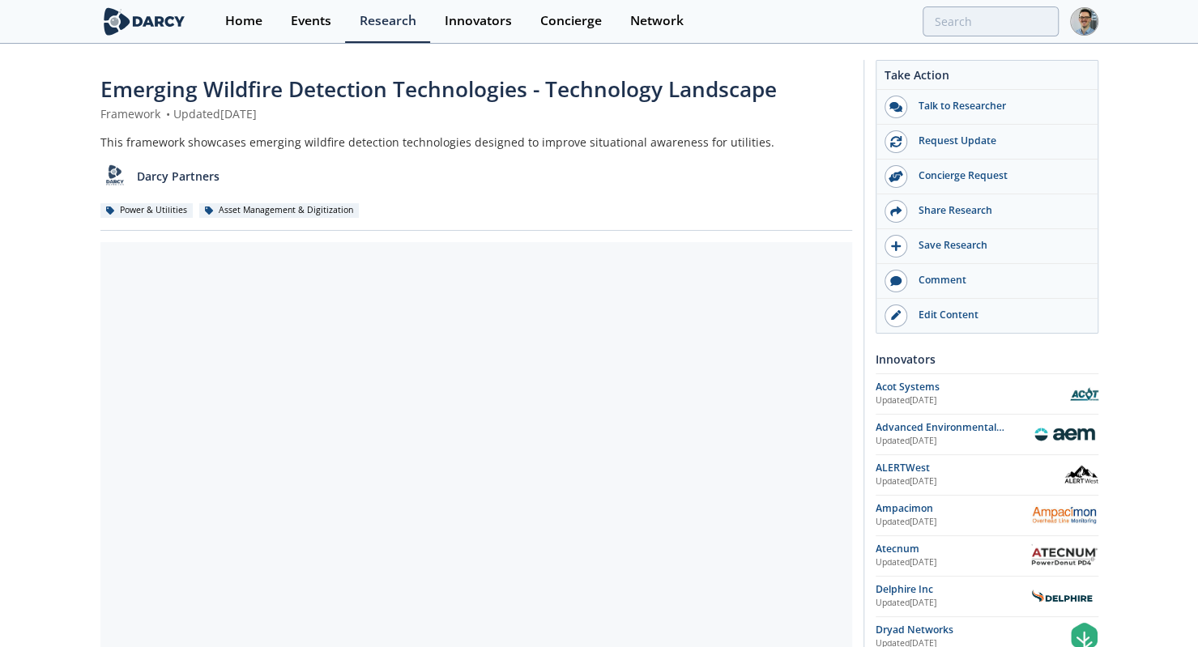
click at [53, 262] on div "Emerging Wildfire Detection Technologies - Technology Landscape Framework • Upd…" at bounding box center [599, 614] width 1198 height 1139
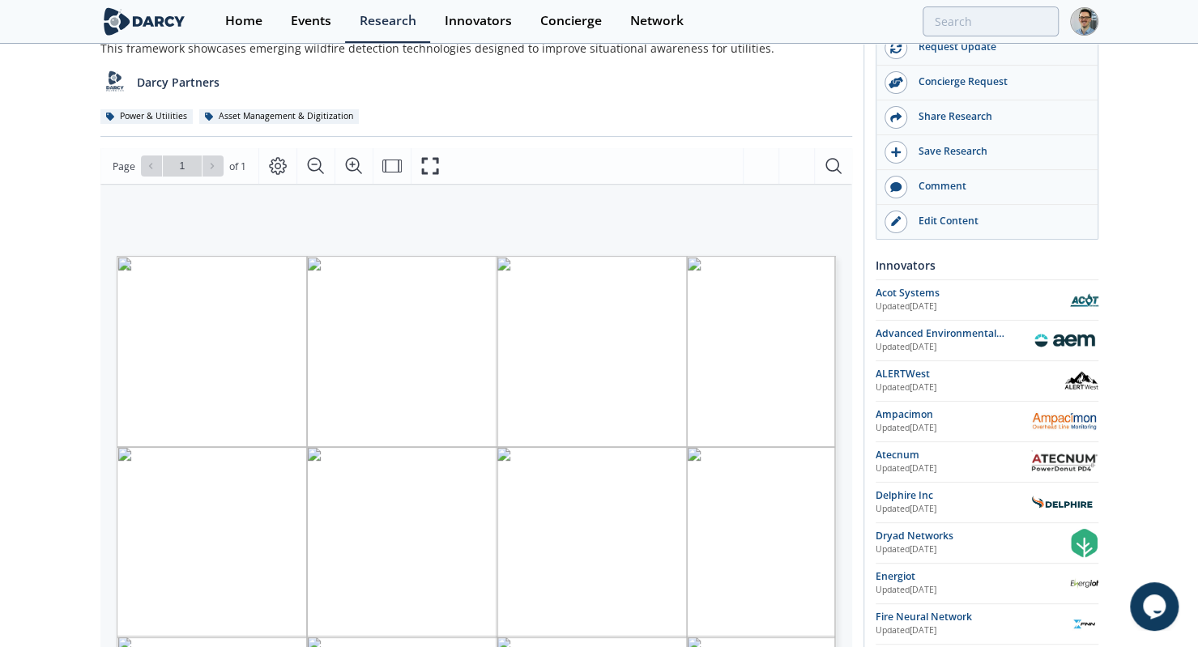
scroll to position [107, 0]
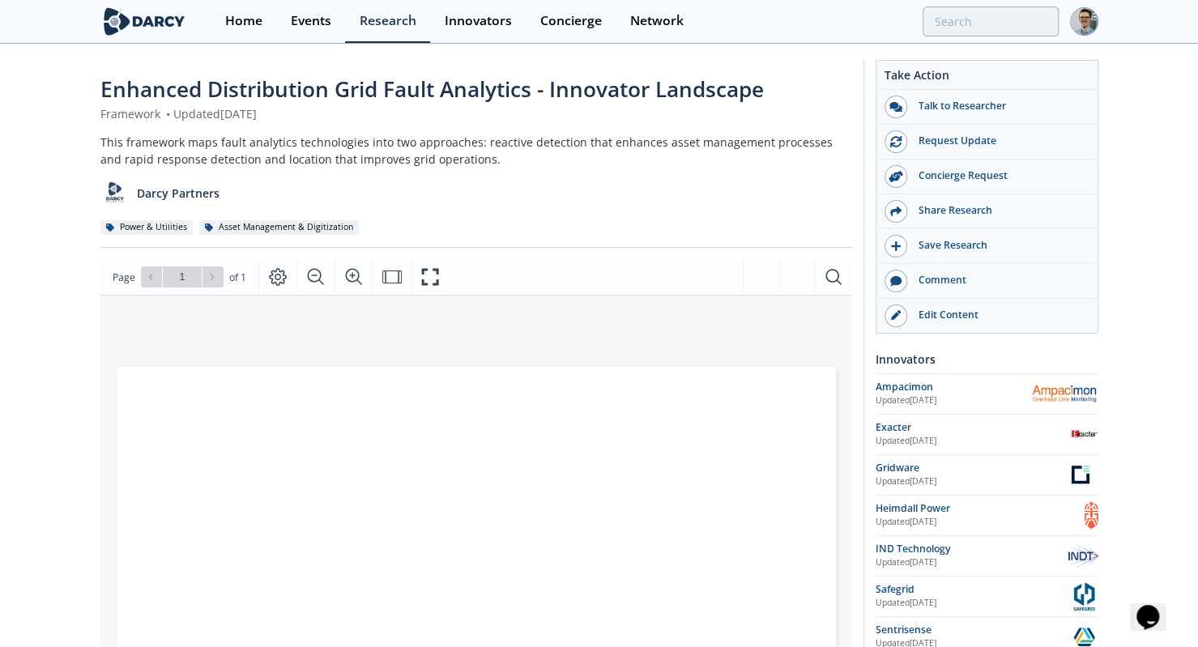
click at [66, 315] on div "Enhanced Distribution Grid Fault Analytics - Innovator Landscape Framework • Up…" at bounding box center [599, 623] width 1198 height 1156
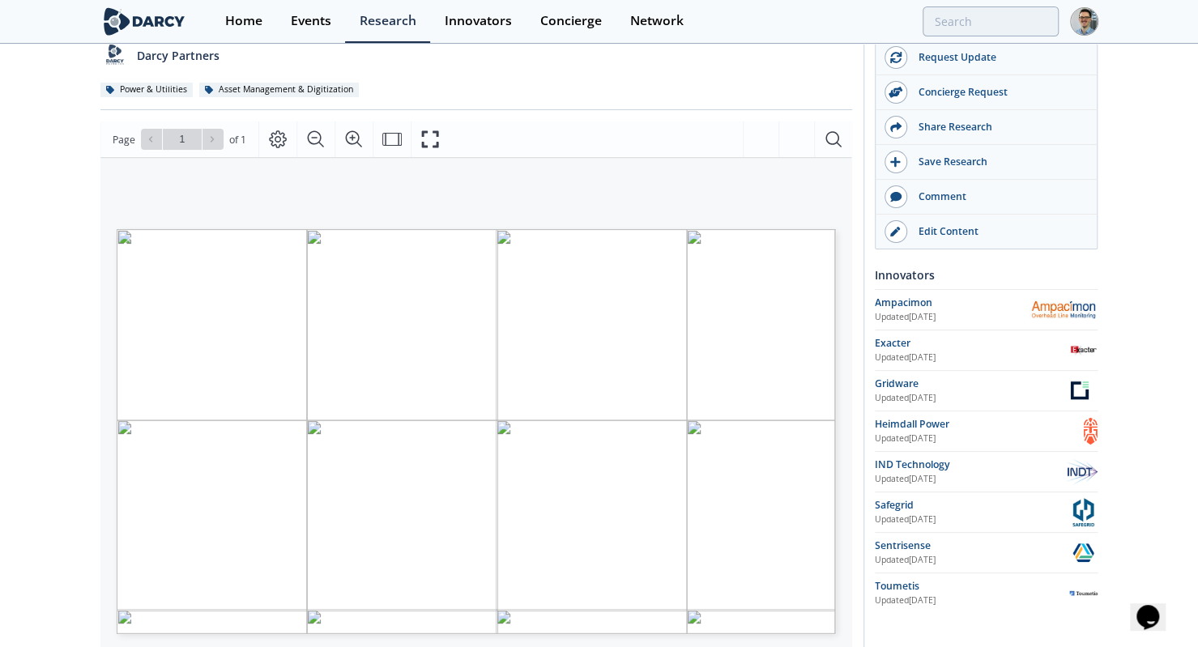
scroll to position [138, 0]
drag, startPoint x: 406, startPoint y: 364, endPoint x: 15, endPoint y: -70, distance: 584.8
click at [15, 0] on html "Home Events Research Innovators Concierge Network Enhanced Distribution Grid Fa…" at bounding box center [599, 185] width 1198 height 647
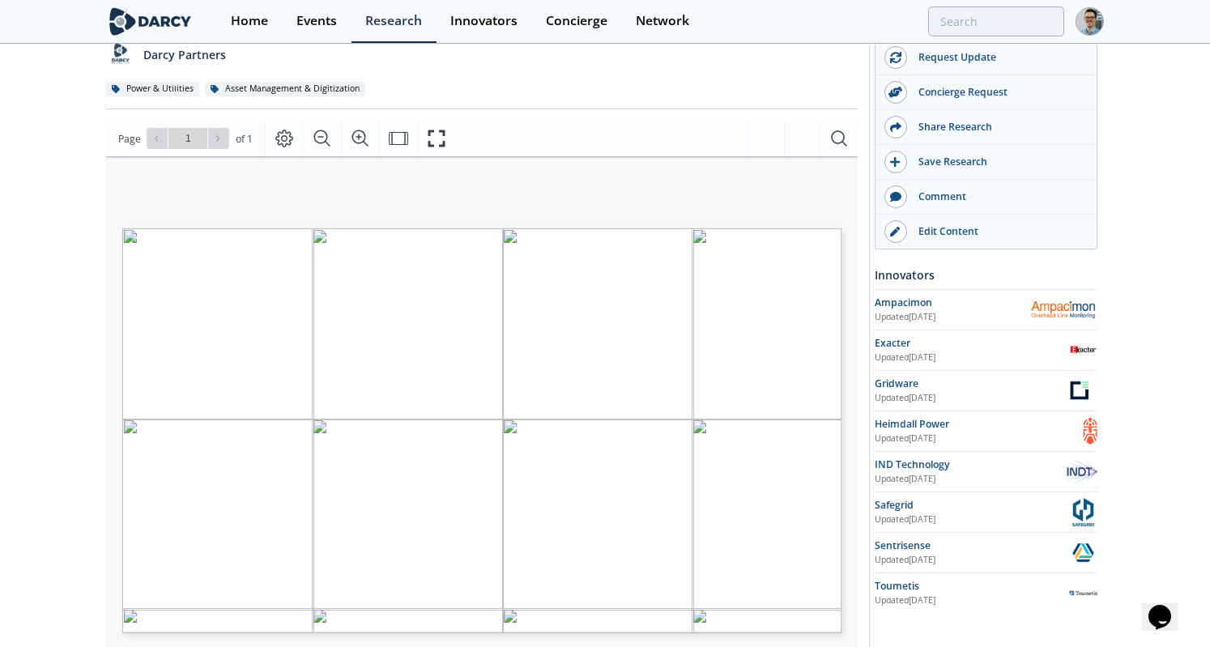
click at [547, 443] on span "opportunities for proactive inspection, maintenance, and/or replacement prior" at bounding box center [403, 442] width 292 height 8
